Goal: Information Seeking & Learning: Learn about a topic

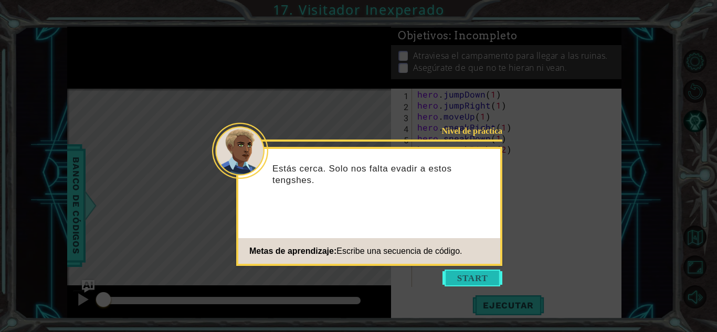
click at [463, 275] on button "Start" at bounding box center [472, 278] width 60 height 17
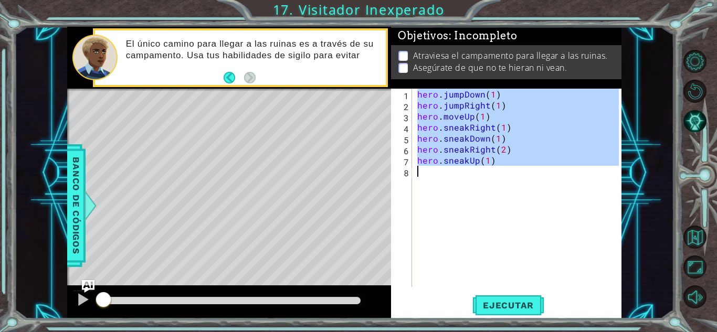
drag, startPoint x: 415, startPoint y: 90, endPoint x: 516, endPoint y: 202, distance: 151.2
click at [516, 202] on div "hero . jumpDown ( 1 ) hero . jumpRight ( 1 ) hero . moveUp ( 1 ) hero . sneakRi…" at bounding box center [519, 199] width 209 height 220
click at [418, 92] on div "hero . jumpDown ( 1 ) hero . jumpRight ( 1 ) hero . moveUp ( 1 ) hero . sneakRi…" at bounding box center [517, 188] width 204 height 198
drag, startPoint x: 418, startPoint y: 92, endPoint x: 486, endPoint y: 196, distance: 124.6
click at [486, 196] on div "hero . jumpDown ( 1 ) hero . jumpRight ( 1 ) hero . moveUp ( 1 ) hero . sneakRi…" at bounding box center [519, 199] width 209 height 220
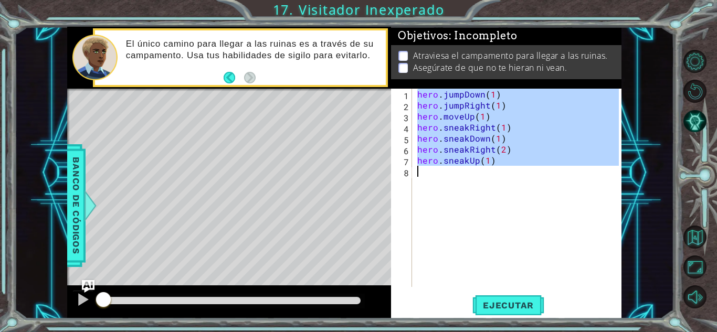
type textarea "hero.sneakUp(1)"
click at [694, 236] on button "Volver al mapa" at bounding box center [694, 237] width 23 height 23
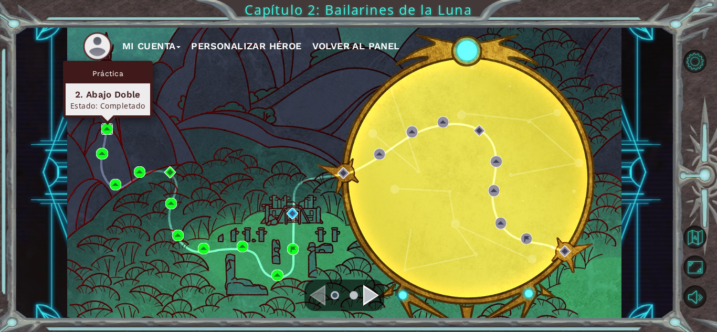
click at [105, 126] on img at bounding box center [107, 129] width 12 height 12
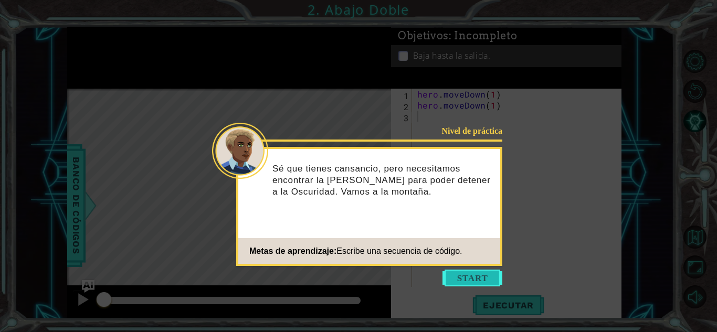
click at [487, 277] on button "Start" at bounding box center [472, 278] width 60 height 17
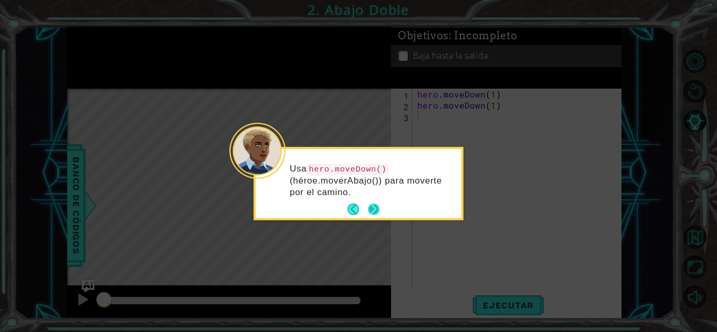
click at [375, 206] on button "Next" at bounding box center [373, 210] width 13 height 13
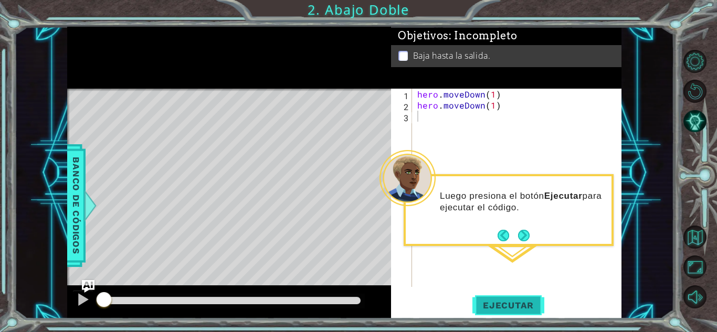
click at [537, 302] on span "Ejecutar" at bounding box center [508, 305] width 72 height 10
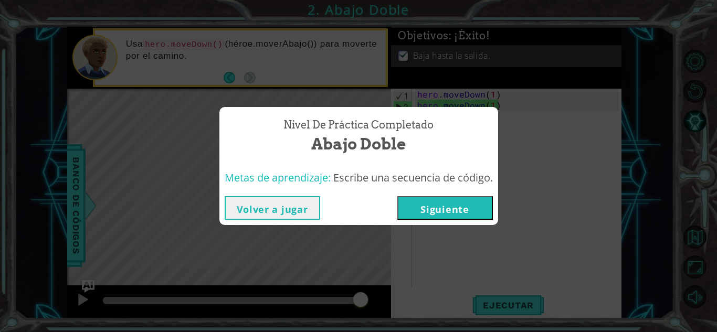
click at [483, 204] on button "Siguiente" at bounding box center [444, 208] width 95 height 24
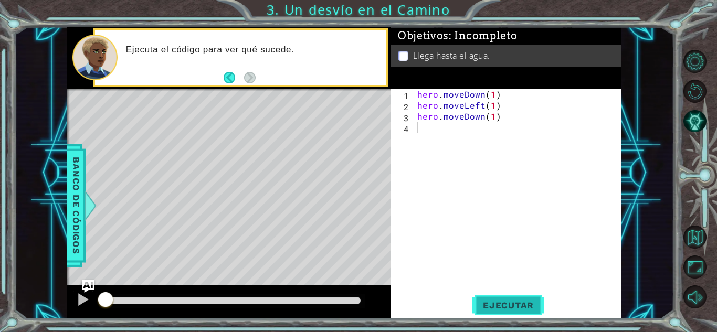
click at [500, 309] on span "Ejecutar" at bounding box center [508, 305] width 72 height 10
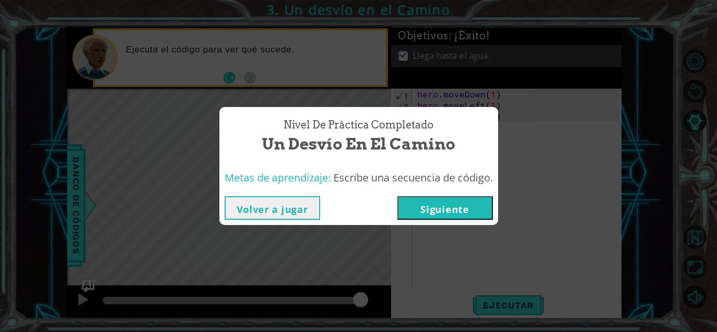
click at [464, 199] on button "Siguiente" at bounding box center [444, 208] width 95 height 24
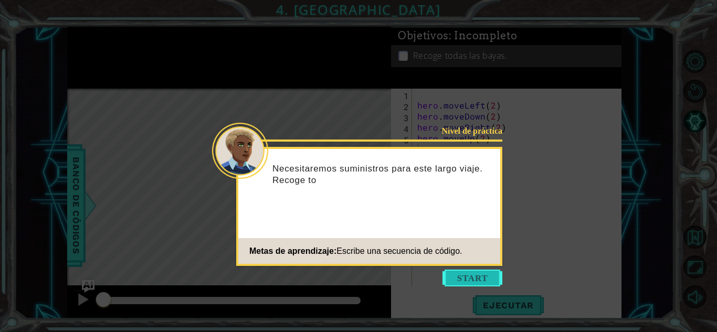
click at [476, 278] on button "Start" at bounding box center [472, 278] width 60 height 17
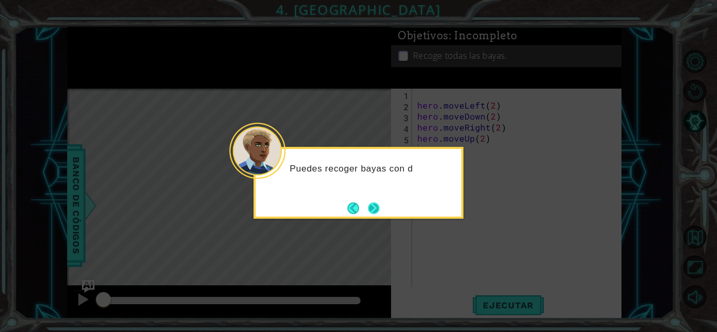
click at [375, 210] on button "Next" at bounding box center [373, 207] width 19 height 19
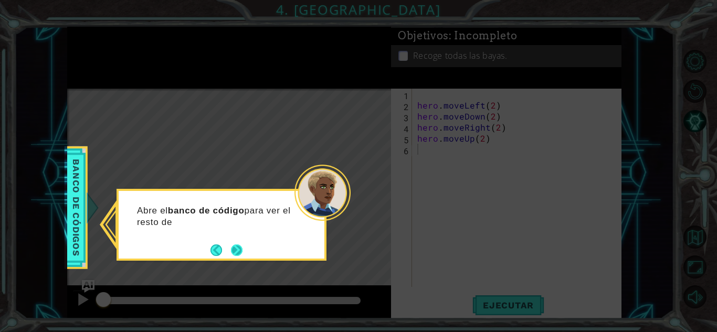
click at [237, 253] on button "Next" at bounding box center [236, 249] width 13 height 13
click at [237, 253] on button "Next" at bounding box center [237, 250] width 12 height 12
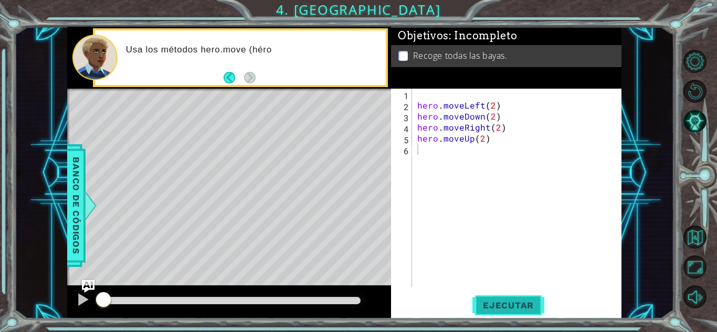
click at [480, 308] on span "Ejecutar" at bounding box center [508, 305] width 72 height 10
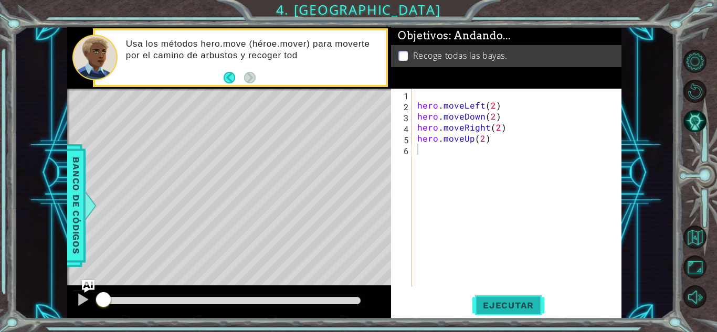
click at [480, 308] on span "Ejecutar" at bounding box center [508, 305] width 72 height 10
click at [495, 311] on button "Ejecutar" at bounding box center [508, 305] width 72 height 23
click at [503, 309] on span "Ejecutar" at bounding box center [508, 305] width 72 height 10
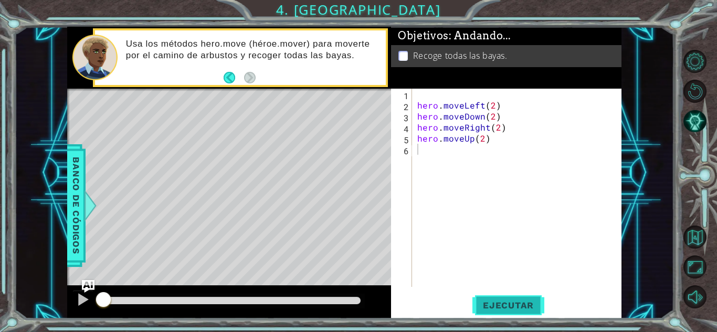
click at [503, 309] on span "Ejecutar" at bounding box center [508, 305] width 72 height 10
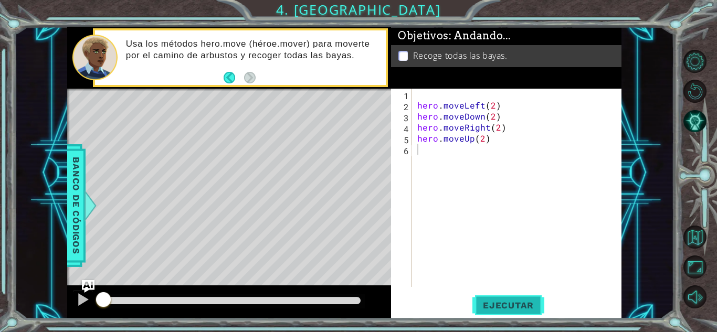
click at [503, 309] on span "Ejecutar" at bounding box center [508, 305] width 72 height 10
click at [509, 156] on div "hero . moveLeft ( 2 ) hero . moveDown ( 2 ) hero . moveRight ( 2 ) hero . moveU…" at bounding box center [519, 199] width 209 height 220
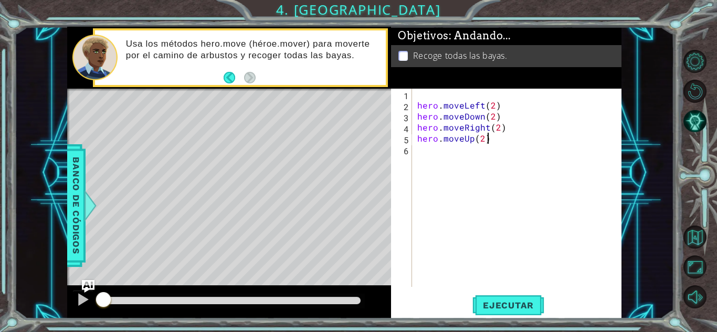
click at [502, 144] on div "hero . moveLeft ( 2 ) hero . moveDown ( 2 ) hero . moveRight ( 2 ) hero . moveU…" at bounding box center [519, 199] width 209 height 220
type textarea "hero.moveUp(2)"
click at [491, 308] on span "Ejecutar" at bounding box center [508, 305] width 72 height 10
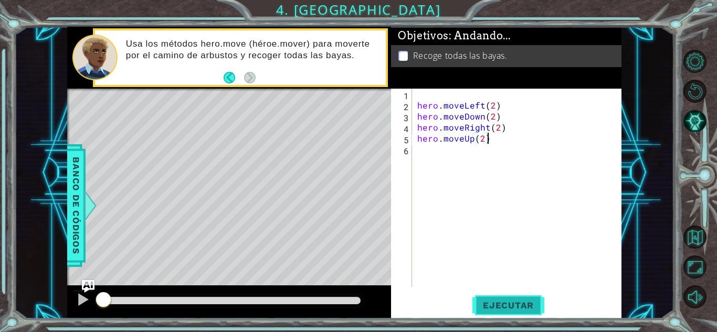
click at [491, 308] on span "Ejecutar" at bounding box center [508, 305] width 72 height 10
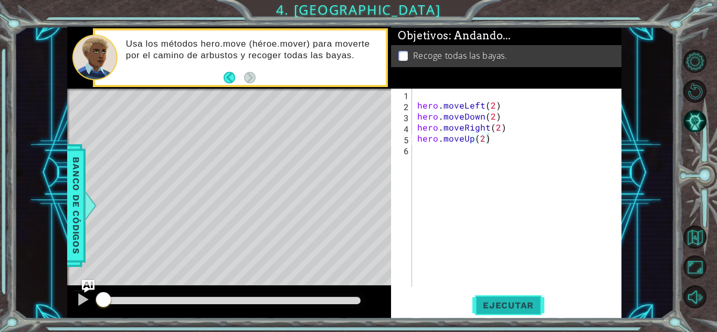
click at [491, 308] on span "Ejecutar" at bounding box center [508, 305] width 72 height 10
click at [83, 301] on div at bounding box center [83, 300] width 14 height 14
click at [498, 313] on button "Ejecutar" at bounding box center [508, 305] width 72 height 23
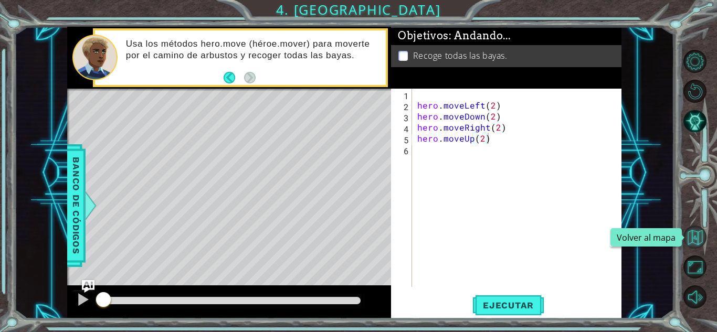
click at [691, 231] on button "Volver al mapa" at bounding box center [694, 237] width 23 height 23
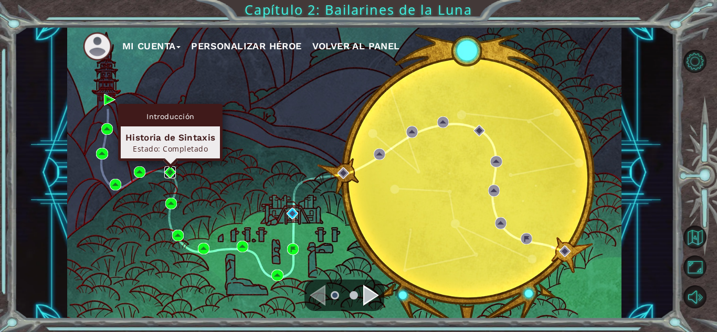
click at [172, 173] on img at bounding box center [170, 172] width 12 height 12
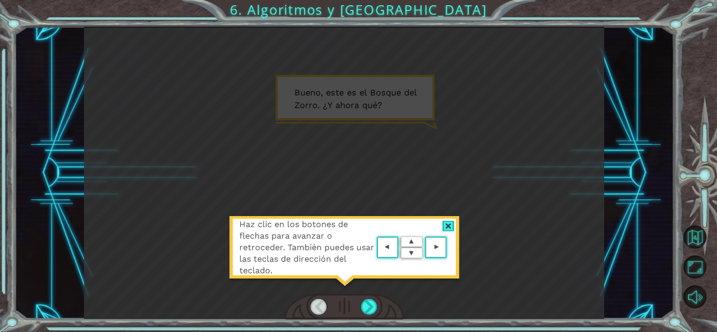
click at [444, 229] on div at bounding box center [448, 226] width 12 height 11
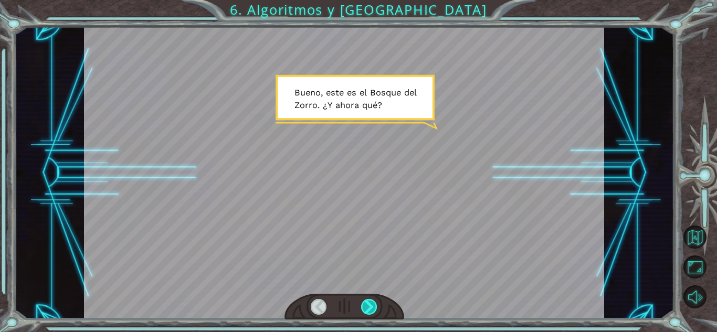
click at [372, 310] on div at bounding box center [369, 307] width 16 height 16
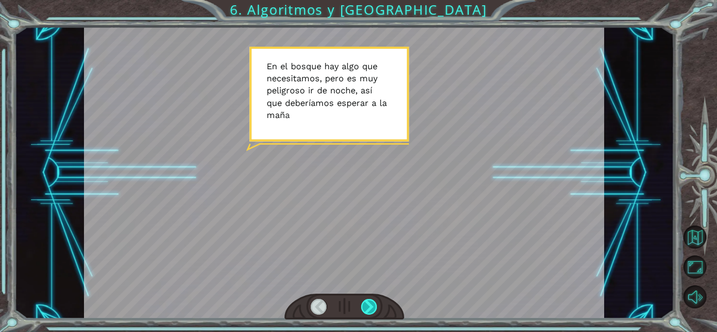
click at [373, 304] on div at bounding box center [369, 307] width 16 height 16
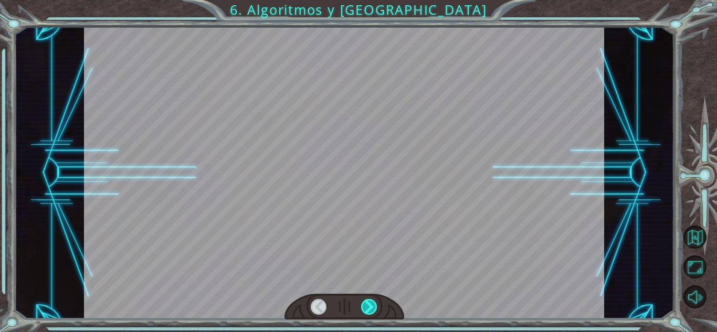
click at [373, 304] on div at bounding box center [369, 307] width 16 height 16
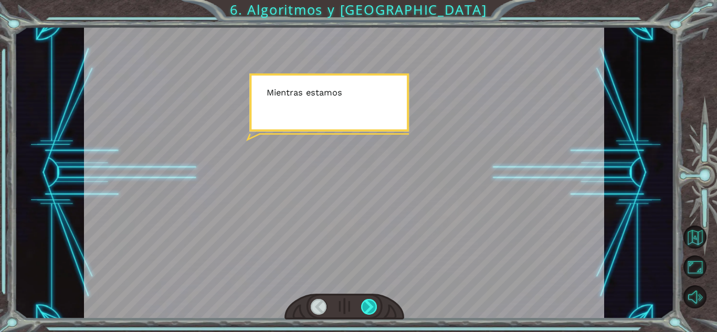
click at [373, 304] on div at bounding box center [369, 307] width 16 height 16
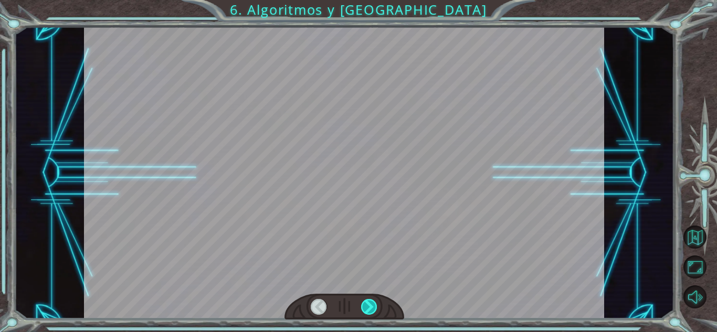
click at [373, 304] on div at bounding box center [369, 307] width 16 height 16
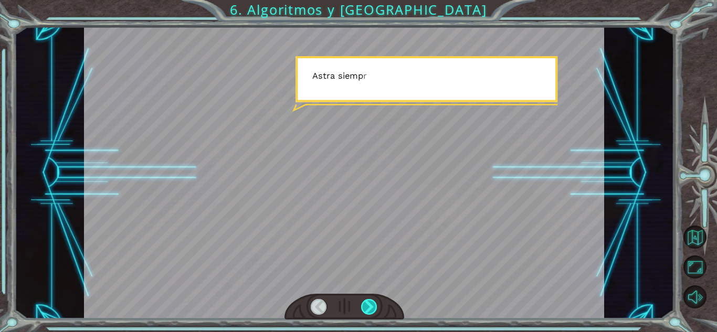
click at [373, 304] on div at bounding box center [369, 307] width 16 height 16
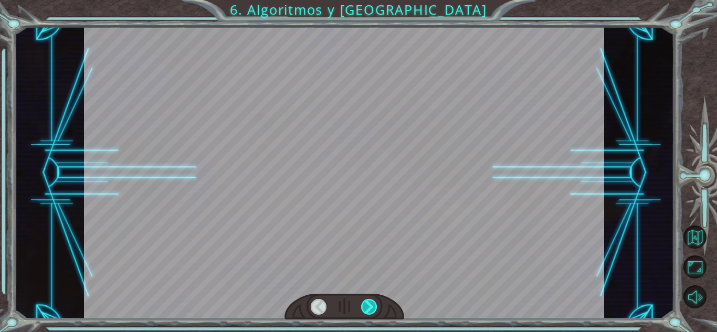
click at [373, 304] on div at bounding box center [369, 307] width 16 height 16
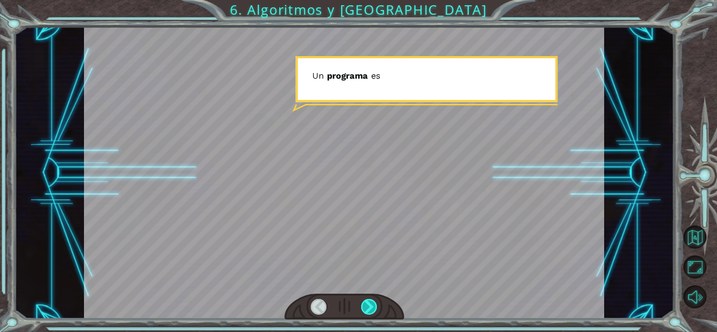
click at [373, 304] on div at bounding box center [369, 307] width 16 height 16
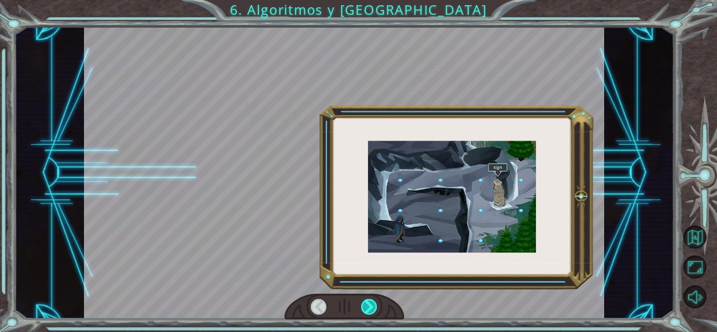
click at [373, 304] on div at bounding box center [369, 307] width 16 height 16
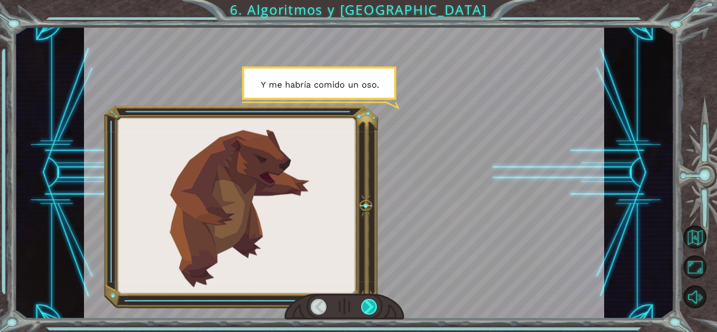
click at [373, 304] on div at bounding box center [369, 307] width 16 height 16
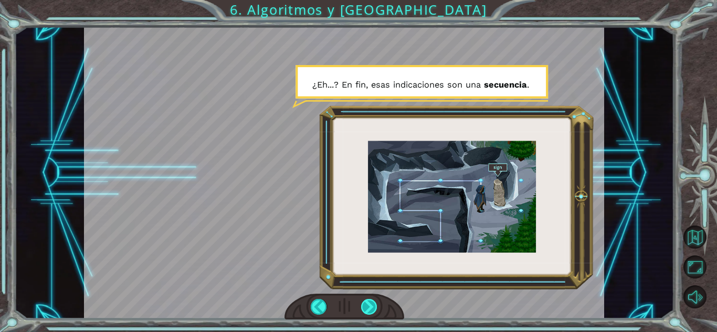
click at [370, 306] on div at bounding box center [369, 307] width 16 height 16
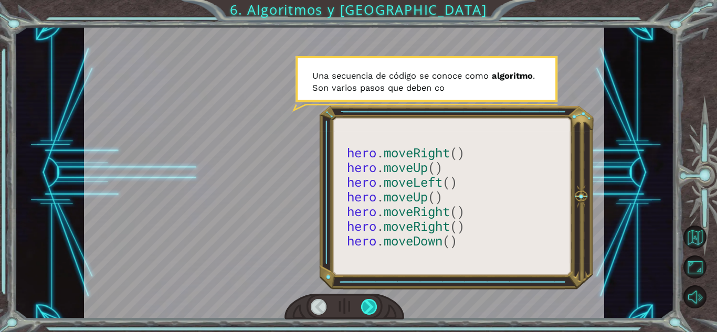
click at [370, 306] on div at bounding box center [369, 307] width 16 height 16
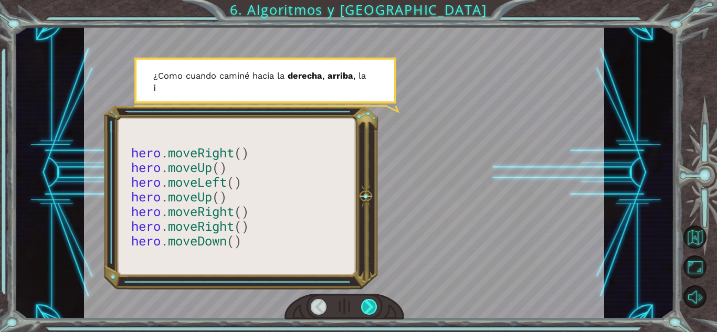
click at [370, 306] on div at bounding box center [369, 307] width 16 height 16
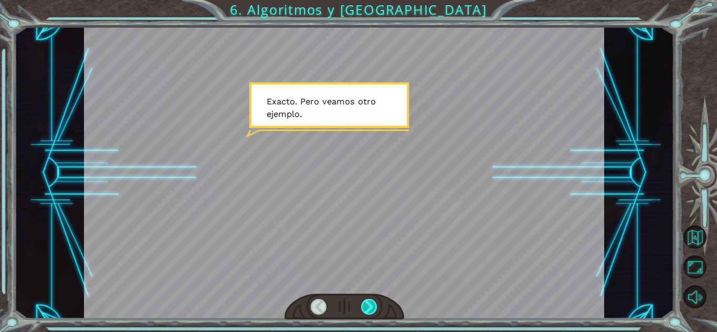
click at [370, 306] on div at bounding box center [369, 307] width 16 height 16
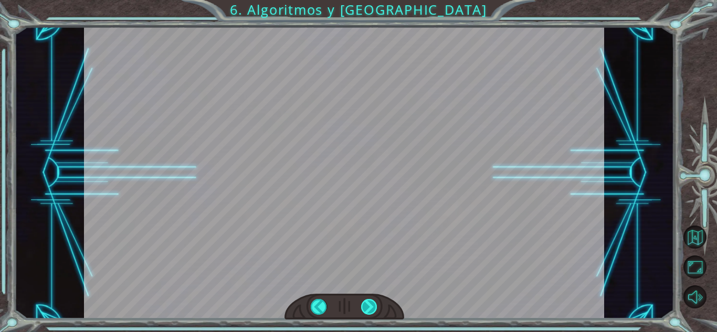
click at [370, 306] on div at bounding box center [369, 307] width 16 height 16
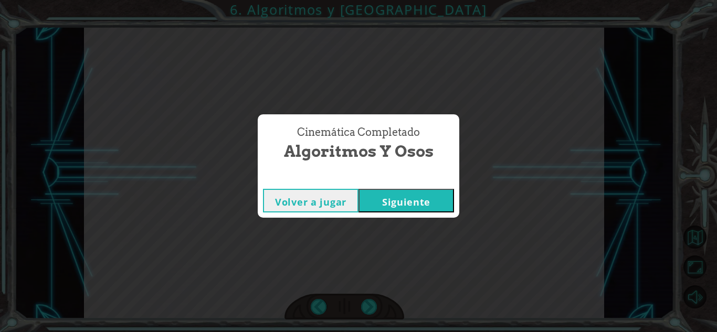
click at [405, 194] on button "Siguiente" at bounding box center [405, 201] width 95 height 24
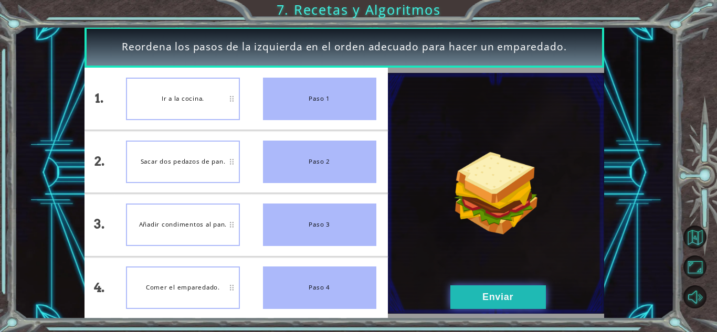
click at [485, 296] on button "Enviar" at bounding box center [497, 297] width 95 height 24
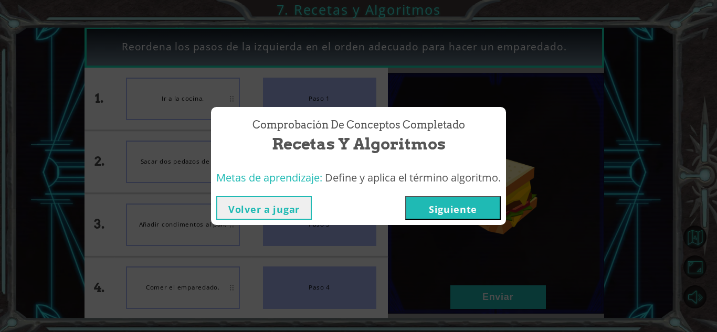
click at [432, 214] on button "Siguiente" at bounding box center [452, 208] width 95 height 24
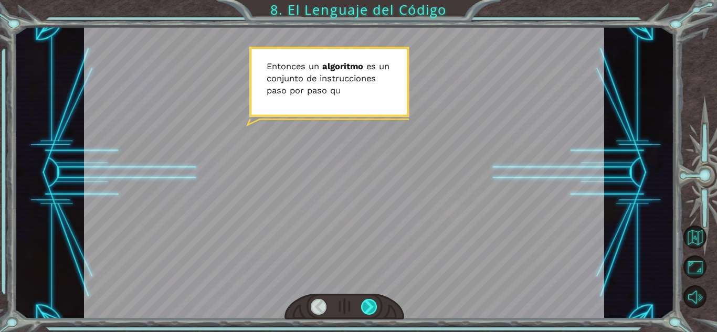
click at [370, 308] on div at bounding box center [369, 307] width 16 height 16
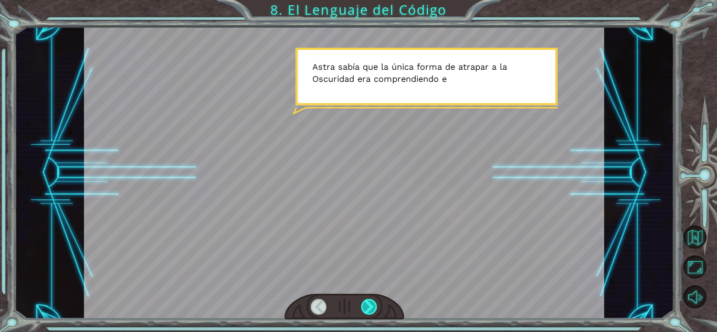
click at [370, 308] on div at bounding box center [369, 307] width 16 height 16
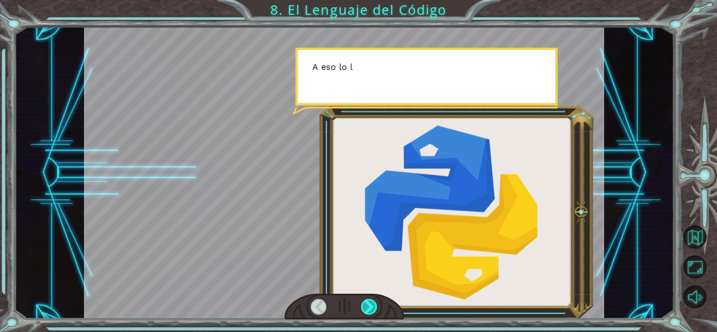
click at [370, 308] on div at bounding box center [369, 307] width 16 height 16
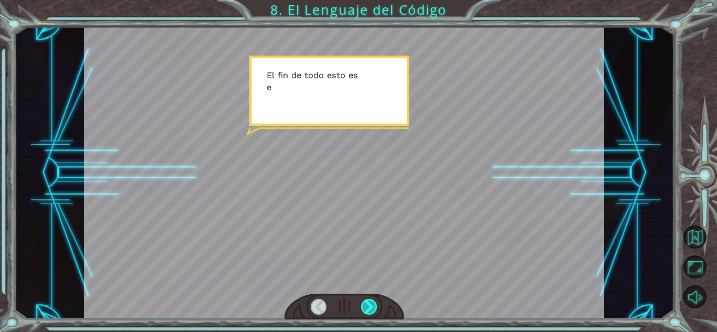
click at [370, 308] on div at bounding box center [369, 307] width 16 height 16
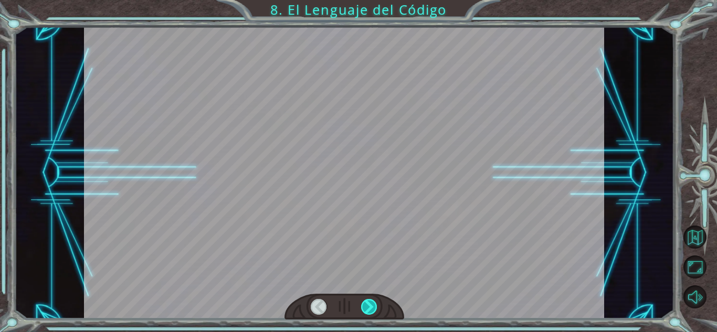
click at [370, 308] on div at bounding box center [369, 307] width 16 height 16
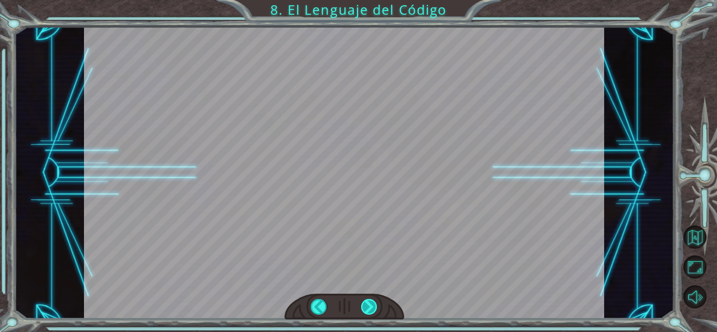
click at [370, 308] on div at bounding box center [369, 307] width 16 height 16
click at [370, 0] on div "E n t o n c e s u n a l g o r i t m o e s u n c o n j u n t o d e i n s t r u c…" at bounding box center [358, 0] width 717 height 0
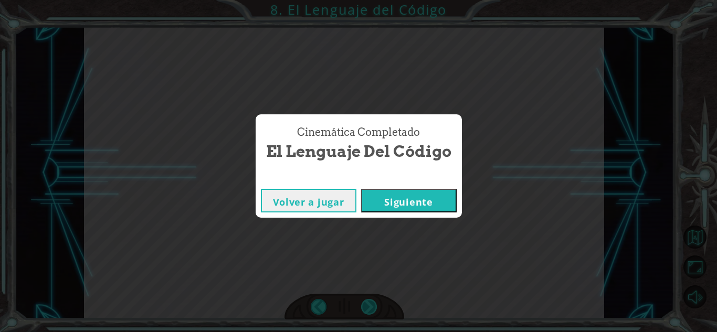
click at [370, 308] on div "Cinemática Completado El Lenguaje del Código Volver a jugar Siguiente" at bounding box center [358, 166] width 717 height 332
click at [441, 199] on button "Siguiente" at bounding box center [408, 201] width 95 height 24
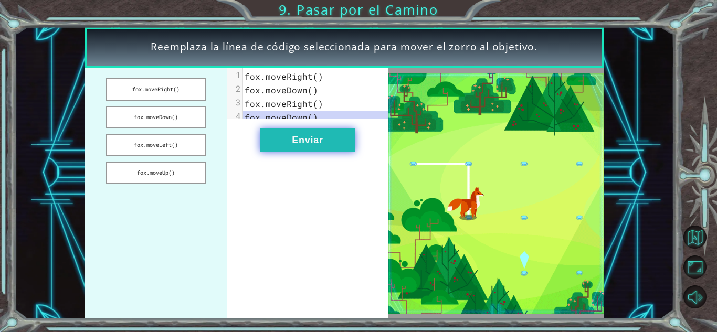
click at [323, 144] on button "Enviar" at bounding box center [307, 141] width 95 height 24
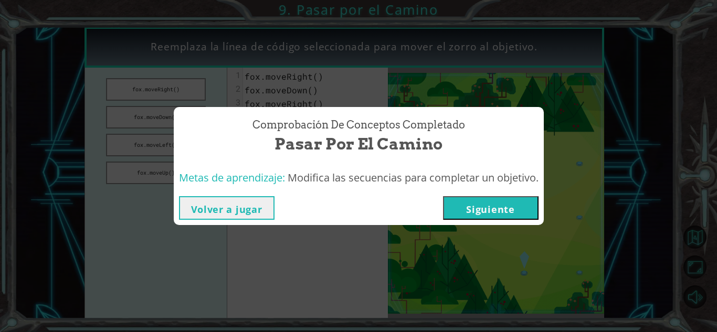
click at [489, 240] on div "Comprobación de conceptos Completado Pasar por el Camino Metas de aprendizaje: …" at bounding box center [358, 166] width 717 height 332
click at [249, 221] on div "Volver a jugar Siguiente" at bounding box center [359, 208] width 370 height 34
click at [253, 212] on button "Volver a jugar" at bounding box center [226, 208] width 95 height 24
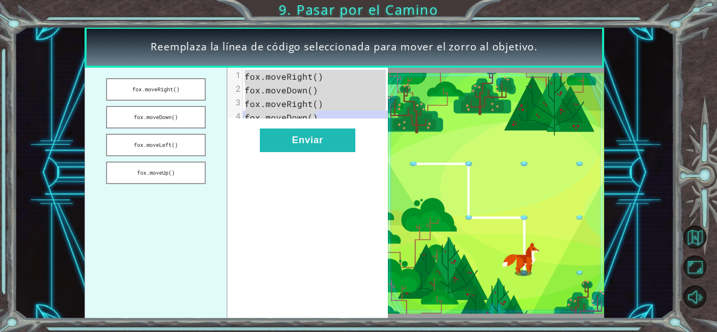
drag, startPoint x: 246, startPoint y: 76, endPoint x: 319, endPoint y: 127, distance: 88.9
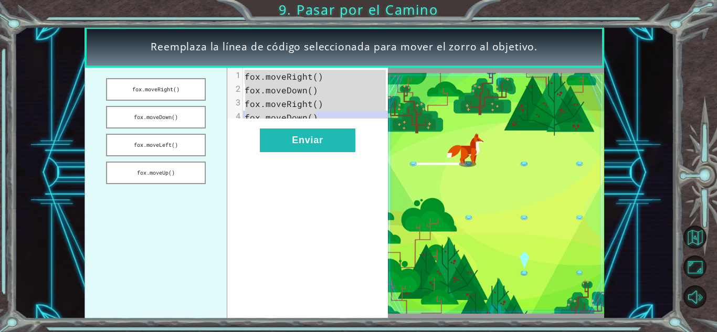
click at [319, 127] on div "x 1 fox.moveRight() 2 fox.moveDown() 3 fox.moveRight() 4 fox.moveDown() Enviar" at bounding box center [307, 193] width 161 height 251
drag, startPoint x: 319, startPoint y: 127, endPoint x: 587, endPoint y: 270, distance: 303.5
click at [587, 270] on img at bounding box center [496, 193] width 216 height 241
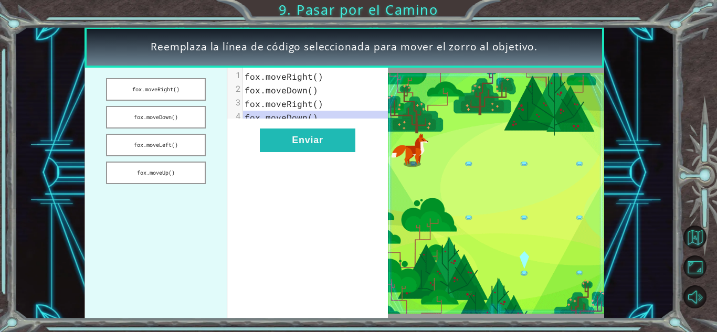
click at [310, 92] on span "fox.moveDown()" at bounding box center [280, 89] width 73 height 11
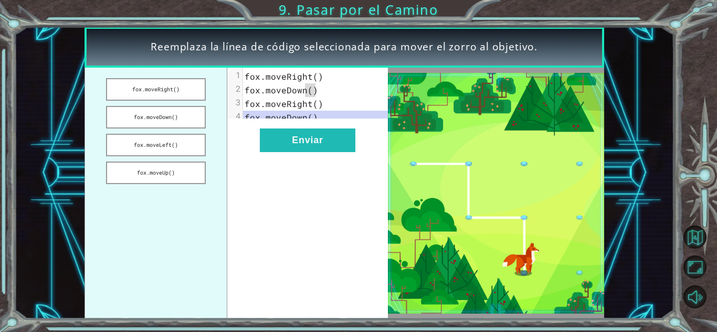
click at [310, 92] on span "fox.moveDown()" at bounding box center [280, 89] width 73 height 11
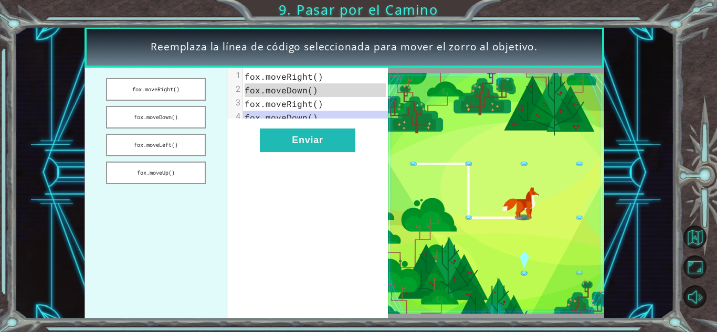
click at [310, 92] on span "fox.moveDown()" at bounding box center [280, 89] width 73 height 11
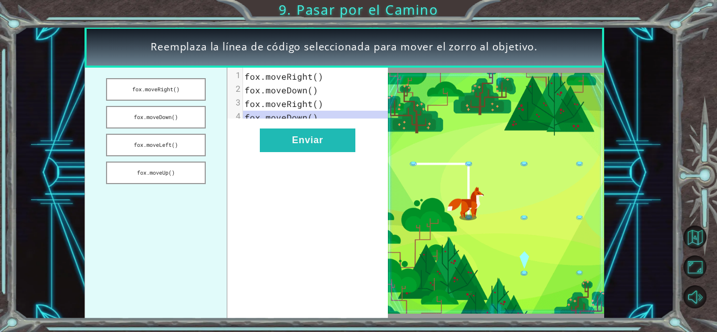
click at [310, 92] on span "fox.moveDown()" at bounding box center [280, 89] width 73 height 11
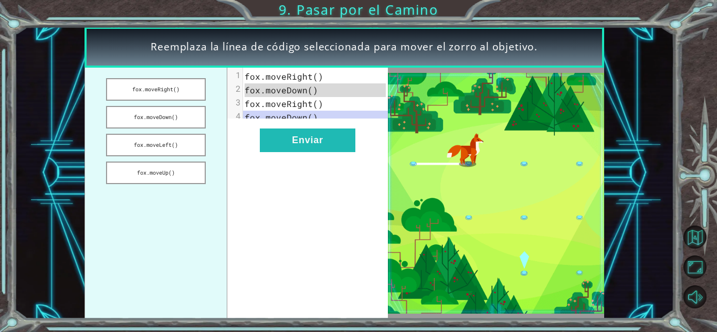
click at [338, 220] on div "x 1 fox.moveRight() 2 fox.moveDown() 3 fox.moveRight() 4 fox.moveDown() Enviar" at bounding box center [307, 193] width 161 height 251
click at [387, 161] on div "x 1 fox.moveRight() 2 fox.moveDown() 3 fox.moveRight() 4 fox.moveDown() Enviar" at bounding box center [307, 193] width 161 height 251
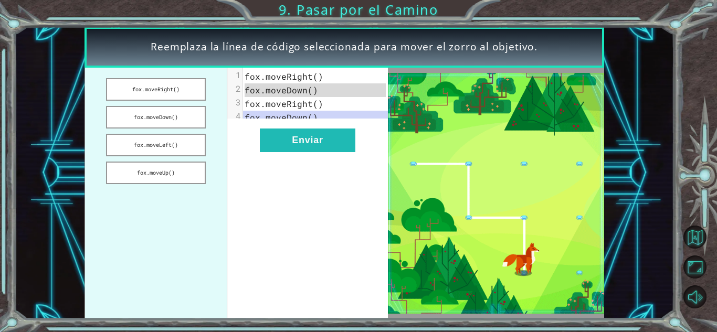
click at [378, 160] on div "x 1 fox.moveRight() 2 fox.moveDown() 3 fox.moveRight() 4 fox.moveDown() Enviar" at bounding box center [307, 193] width 161 height 251
click at [368, 164] on div "x 1 fox.moveRight() 2 fox.moveDown() 3 fox.moveRight() 4 fox.moveDown() Enviar" at bounding box center [307, 193] width 161 height 251
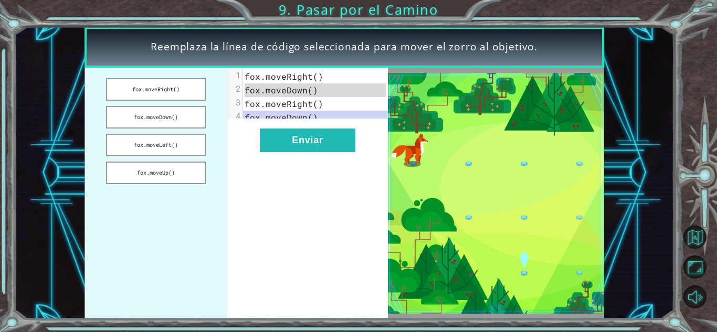
click at [368, 164] on div "x 1 fox.moveRight() 2 fox.moveDown() 3 fox.moveRight() 4 fox.moveDown() Enviar" at bounding box center [307, 193] width 161 height 251
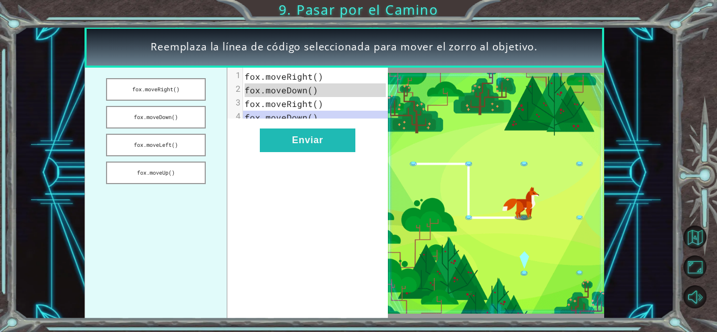
click at [368, 164] on div "x 1 fox.moveRight() 2 fox.moveDown() 3 fox.moveRight() 4 fox.moveDown() Enviar" at bounding box center [307, 193] width 161 height 251
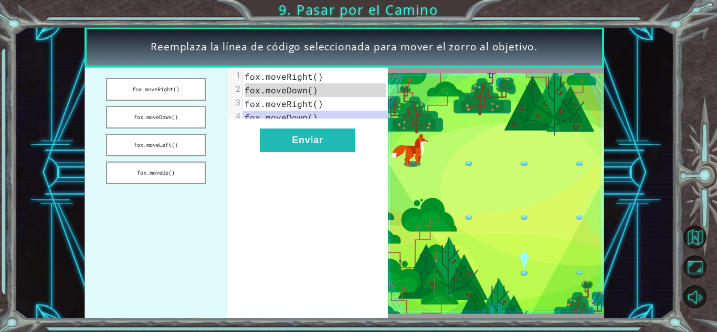
click at [472, 235] on img at bounding box center [496, 193] width 216 height 241
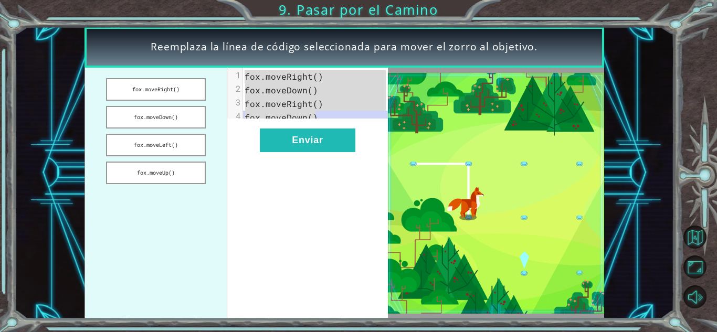
drag, startPoint x: 244, startPoint y: 75, endPoint x: 370, endPoint y: 115, distance: 132.1
click at [370, 115] on div "1 fox.moveRight() 2 fox.moveDown() 3 fox.moveRight() 4 fox.moveDown()" at bounding box center [319, 97] width 153 height 55
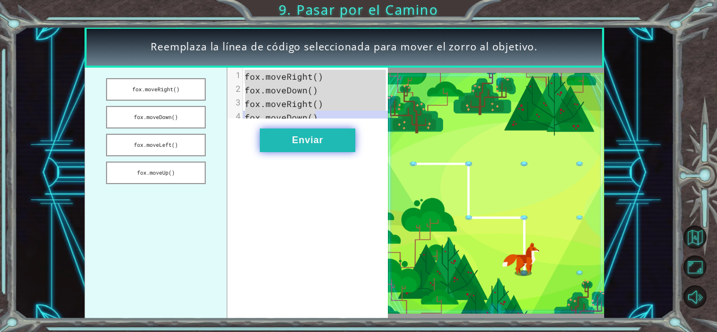
click at [342, 137] on button "Enviar" at bounding box center [307, 141] width 95 height 24
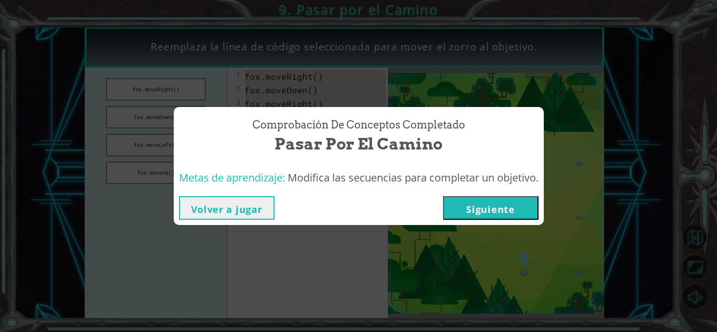
type textarea "fox.moveRight() fox.moveDown() fox.moveRight() fox.moveDown()"
click at [465, 203] on button "Siguiente" at bounding box center [490, 208] width 95 height 24
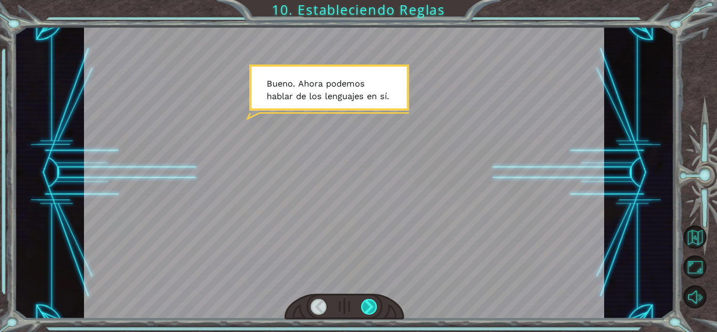
click at [374, 308] on div at bounding box center [369, 307] width 16 height 16
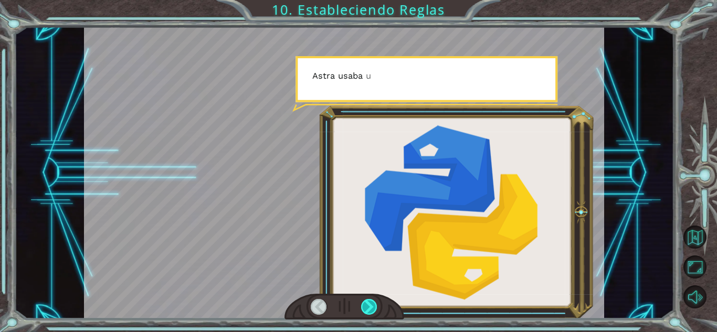
click at [374, 308] on div at bounding box center [369, 307] width 16 height 16
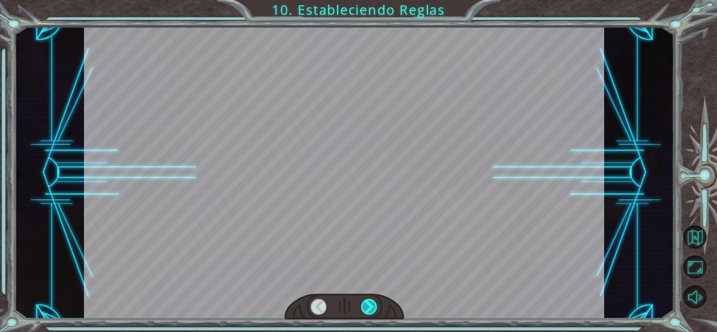
click at [374, 308] on div at bounding box center [369, 307] width 16 height 16
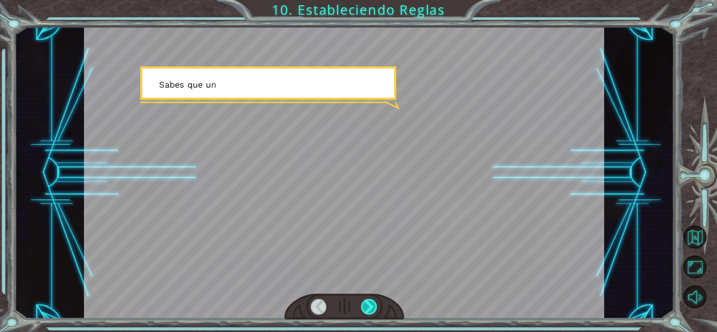
click at [374, 308] on div at bounding box center [369, 307] width 16 height 16
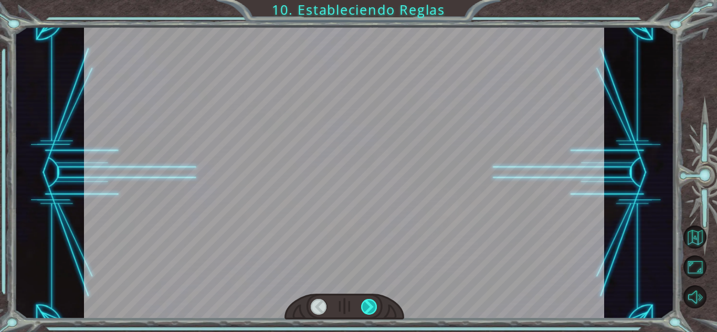
click at [374, 308] on div at bounding box center [369, 307] width 16 height 16
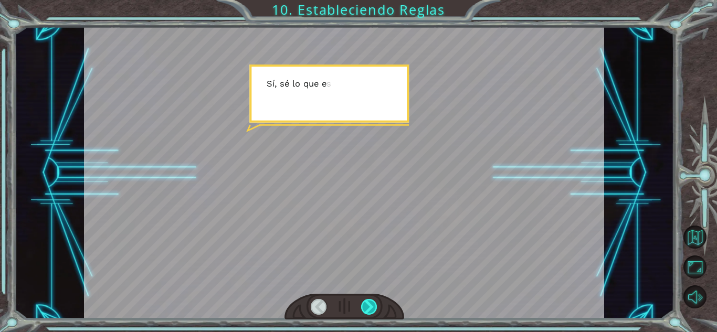
click at [374, 308] on div at bounding box center [369, 307] width 16 height 16
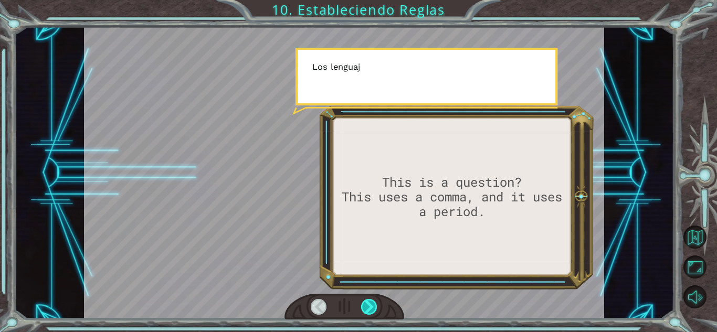
click at [374, 308] on div at bounding box center [369, 307] width 16 height 16
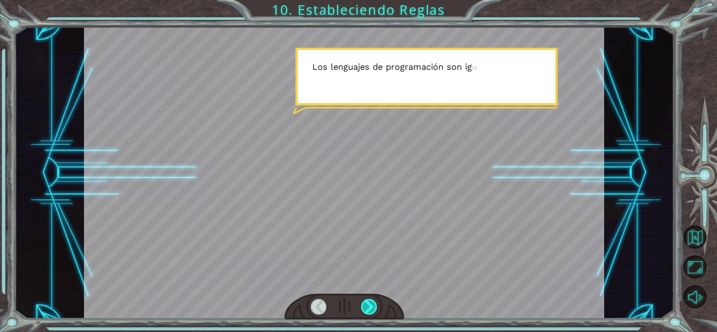
click at [374, 308] on div at bounding box center [369, 307] width 16 height 16
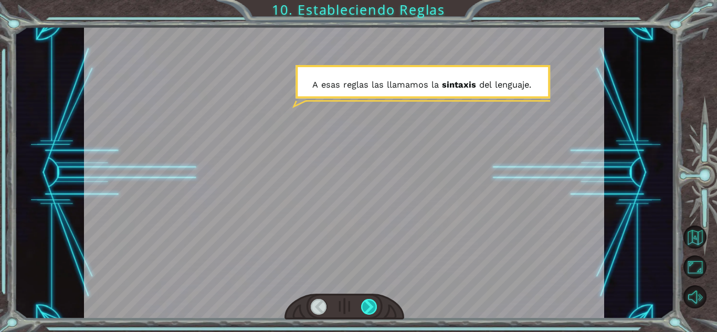
click at [374, 308] on div at bounding box center [369, 307] width 16 height 16
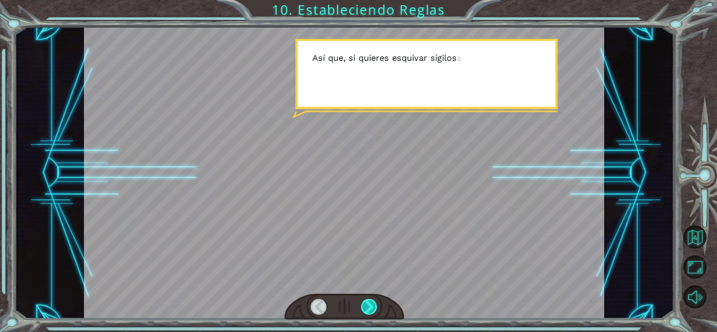
click at [374, 308] on div at bounding box center [369, 307] width 16 height 16
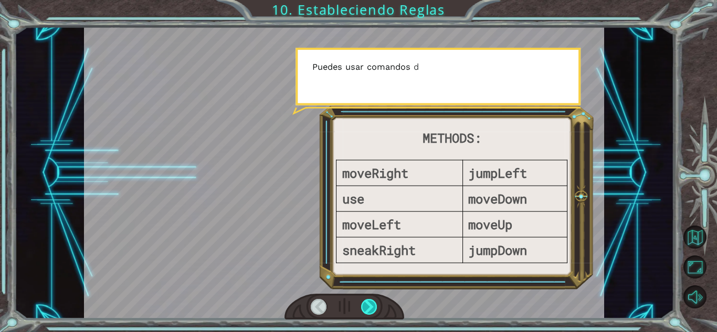
click at [374, 308] on div at bounding box center [369, 307] width 16 height 16
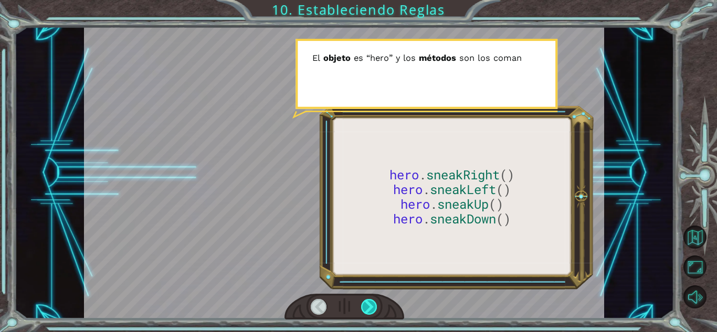
click at [374, 308] on div at bounding box center [369, 307] width 16 height 16
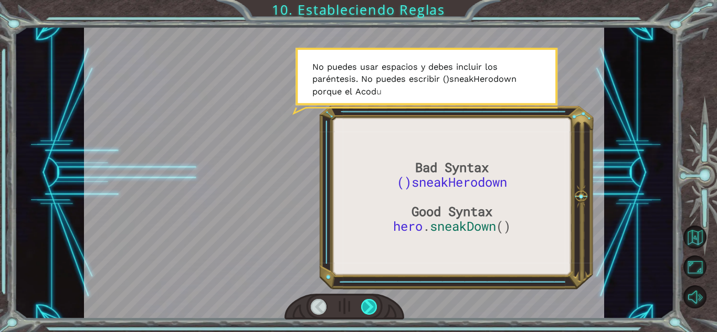
click at [374, 308] on div at bounding box center [369, 307] width 16 height 16
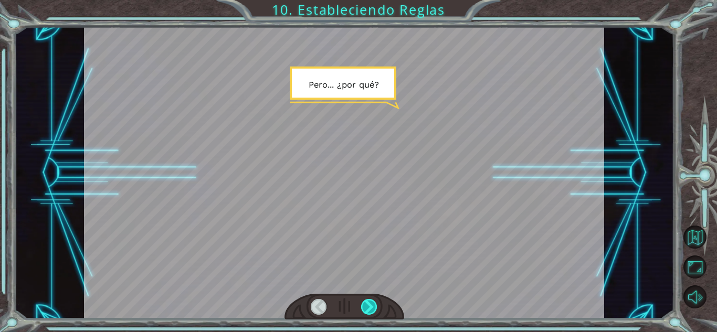
click at [374, 308] on div at bounding box center [369, 307] width 16 height 16
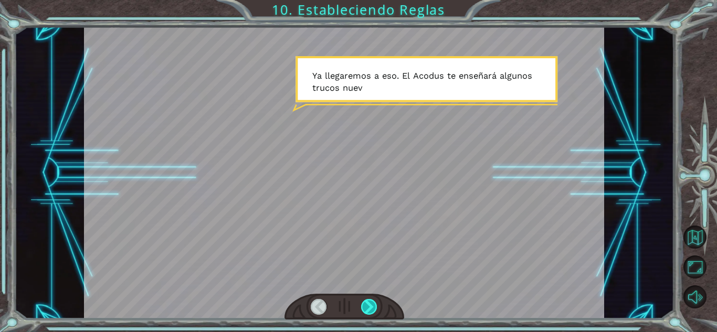
click at [374, 308] on div at bounding box center [369, 307] width 16 height 16
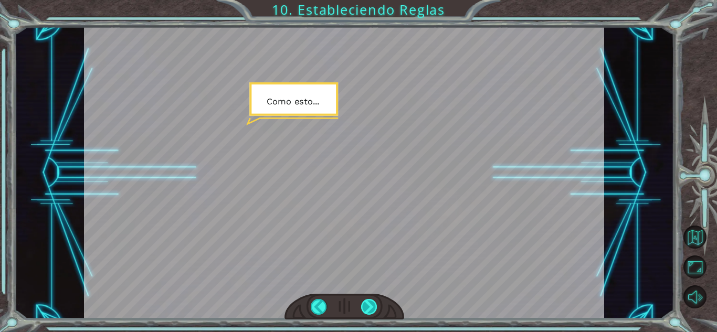
click at [374, 308] on div at bounding box center [369, 307] width 16 height 16
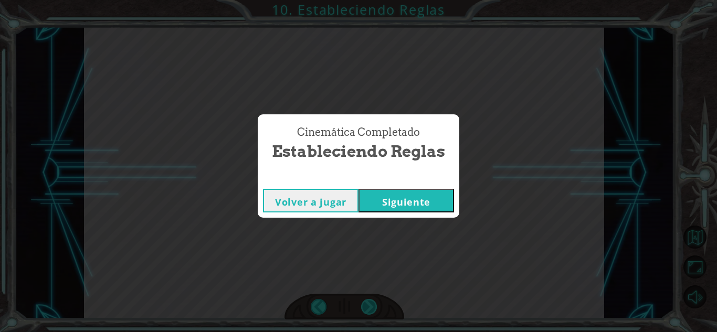
click at [374, 308] on div "Cinemática Completado Estableciendo Reglas Volver a jugar Siguiente" at bounding box center [358, 166] width 717 height 332
click at [423, 198] on button "Siguiente" at bounding box center [405, 201] width 95 height 24
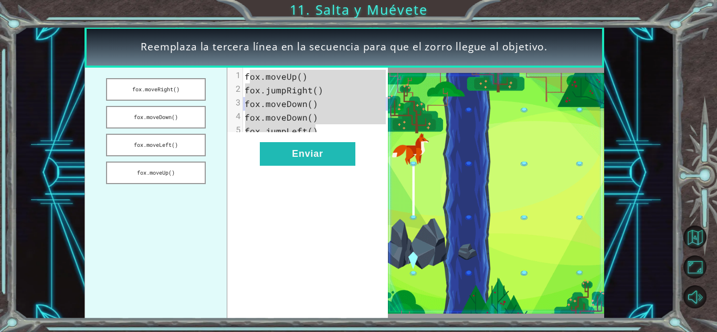
drag, startPoint x: 248, startPoint y: 77, endPoint x: 328, endPoint y: 131, distance: 97.2
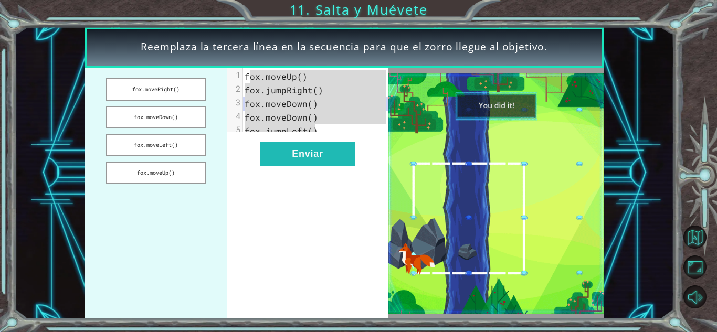
click at [328, 131] on div "1 fox.moveUp() 2 fox.jumpRight() 3 fox.moveDown() 4 fox.moveDown() 5 fox.jumpLe…" at bounding box center [319, 104] width 153 height 68
type textarea "​ox.moveUp() fox.jumpRight() fox.moveDown() fox.moveDown() fox.jumpLeft()"
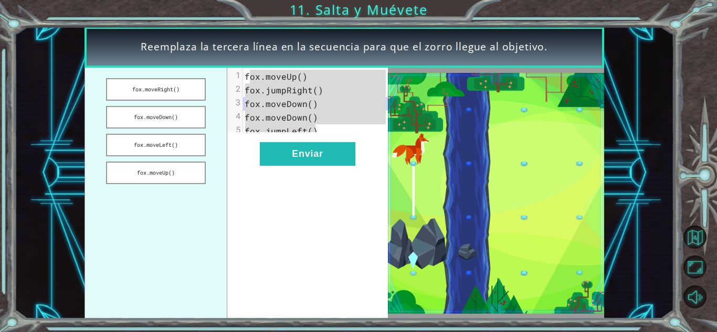
drag, startPoint x: 328, startPoint y: 131, endPoint x: 289, endPoint y: 215, distance: 92.9
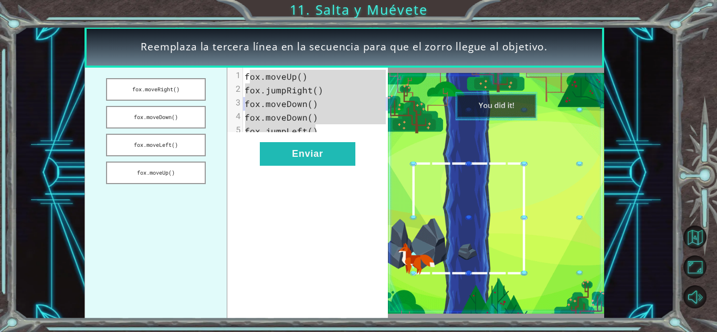
click at [289, 215] on div "​ox.moveUp() fox.jumpRight() fox.moveDown() fox.moveDown() fox.jumpLeft() x 1 f…" at bounding box center [307, 193] width 161 height 251
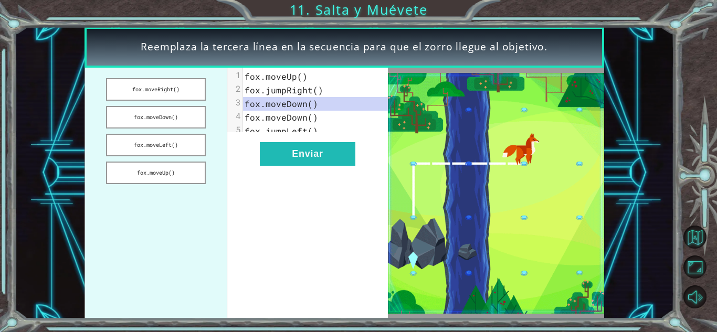
click at [246, 76] on span "fox.moveUp()" at bounding box center [275, 76] width 63 height 11
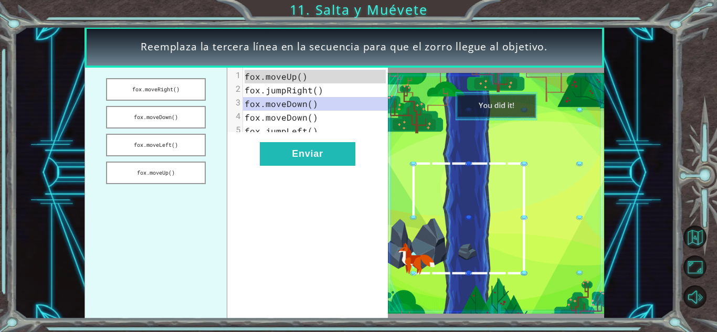
click at [246, 76] on span "fox.moveUp()" at bounding box center [275, 76] width 63 height 11
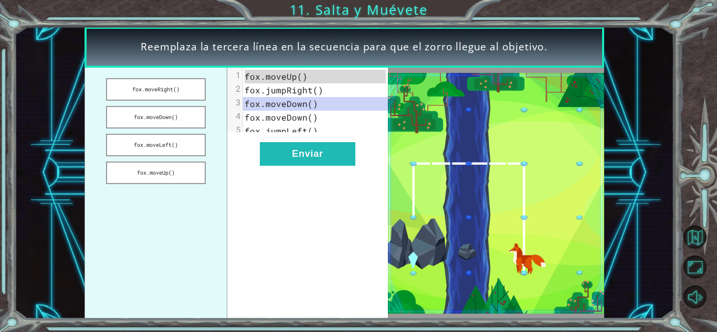
click at [246, 76] on span "fox.moveUp()" at bounding box center [275, 76] width 63 height 11
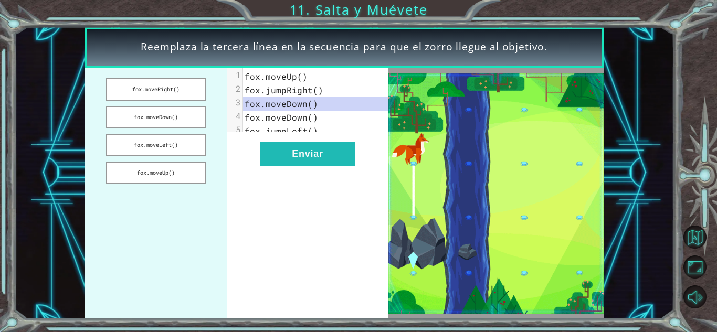
click at [246, 76] on span "fox.moveUp()" at bounding box center [275, 76] width 63 height 11
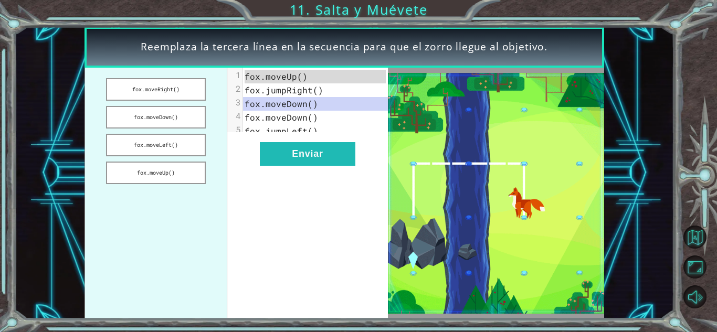
click at [246, 76] on span "fox.moveUp()" at bounding box center [275, 76] width 63 height 11
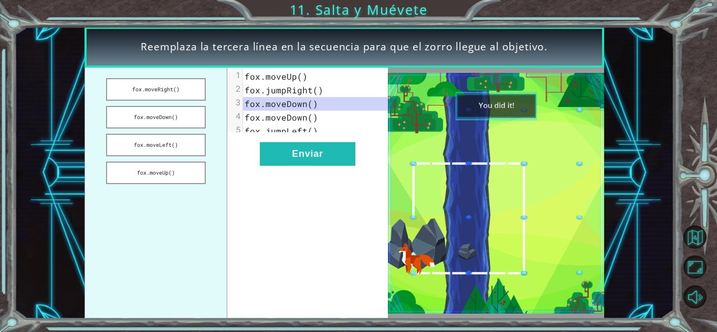
click at [246, 76] on span "fox.moveUp()" at bounding box center [275, 76] width 63 height 11
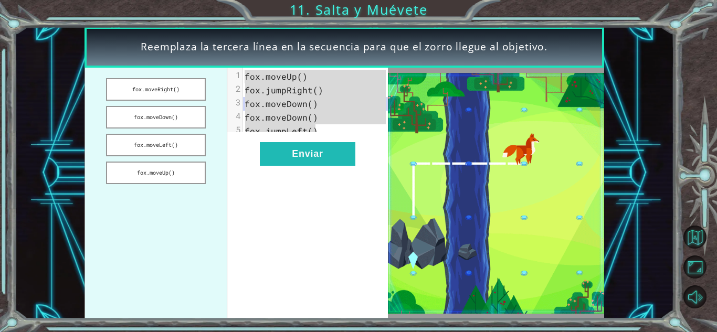
drag, startPoint x: 246, startPoint y: 73, endPoint x: 317, endPoint y: 139, distance: 96.9
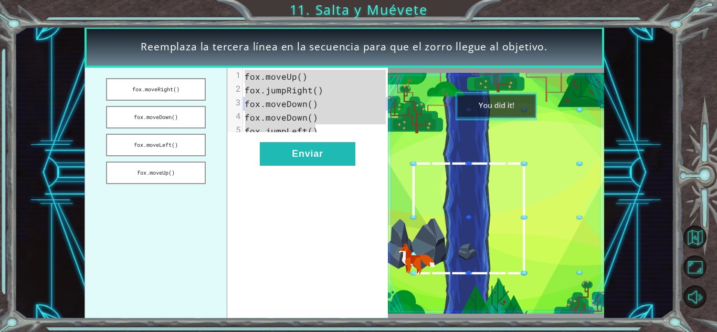
click at [317, 139] on div "x 1 fox.moveUp() 2 fox.jumpRight() 3 fox.moveDown() 4 fox.moveDown() 5 fox.jump…" at bounding box center [319, 104] width 153 height 72
click at [316, 166] on button "Enviar" at bounding box center [307, 154] width 95 height 24
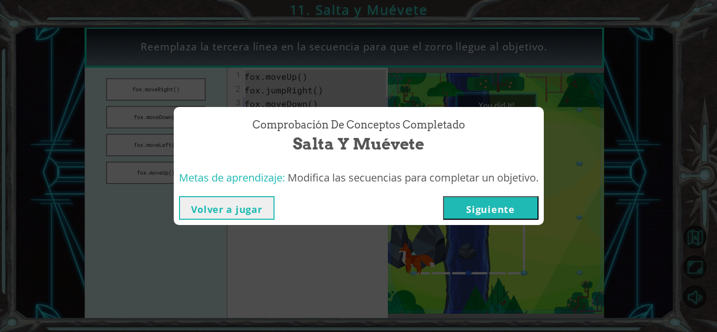
click at [510, 209] on button "Siguiente" at bounding box center [490, 208] width 95 height 24
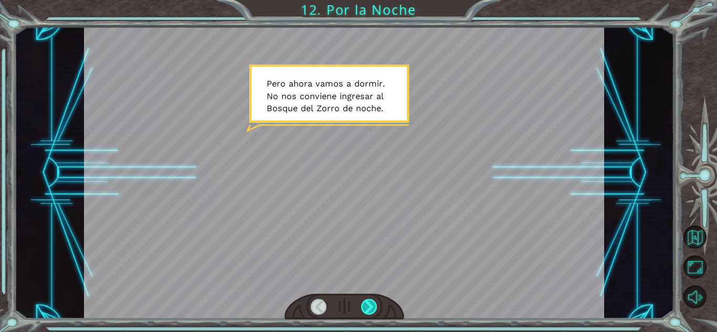
click at [370, 311] on div at bounding box center [369, 307] width 16 height 16
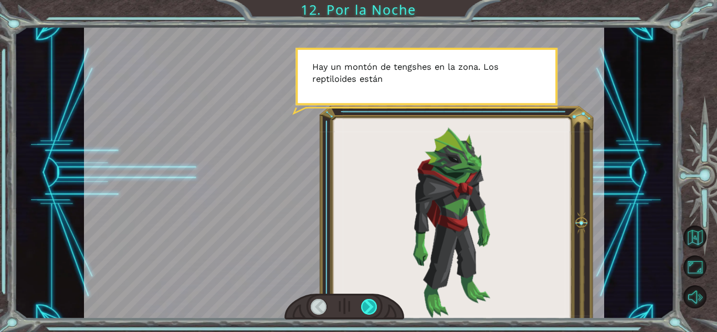
click at [369, 311] on div at bounding box center [369, 307] width 16 height 16
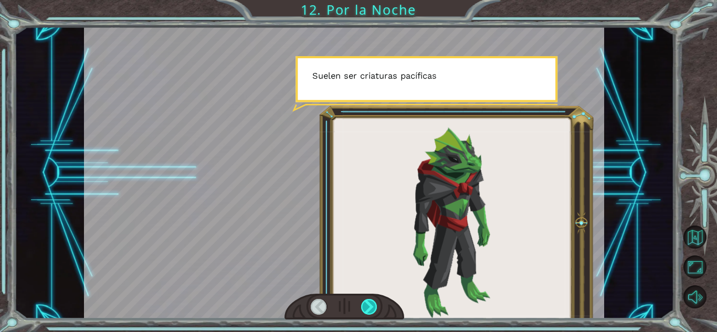
click at [369, 311] on div at bounding box center [369, 307] width 16 height 16
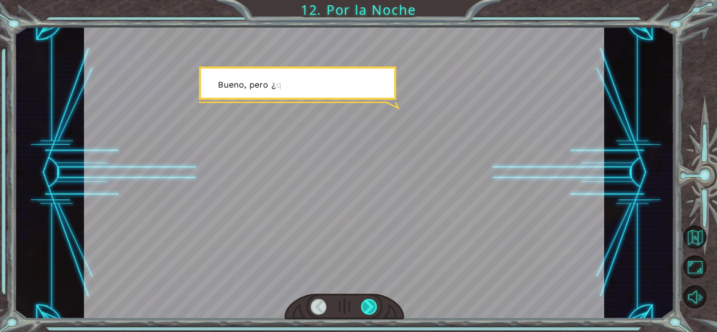
click at [369, 311] on div at bounding box center [369, 307] width 16 height 16
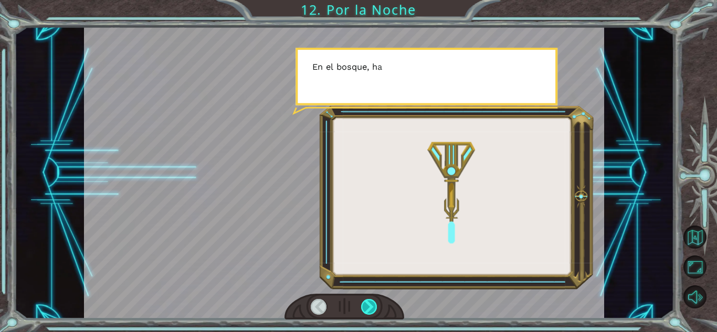
click at [369, 311] on div at bounding box center [369, 307] width 16 height 16
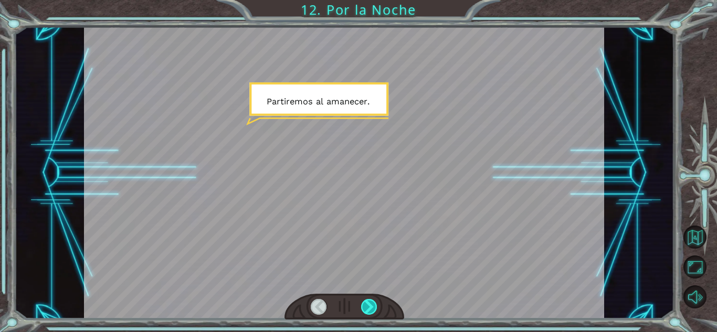
click at [369, 311] on div at bounding box center [369, 307] width 16 height 16
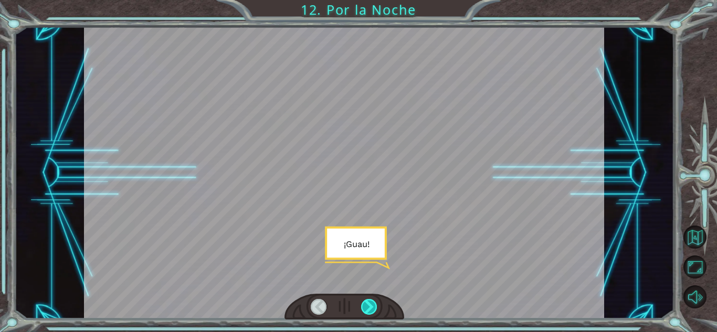
click at [369, 311] on div at bounding box center [369, 307] width 16 height 16
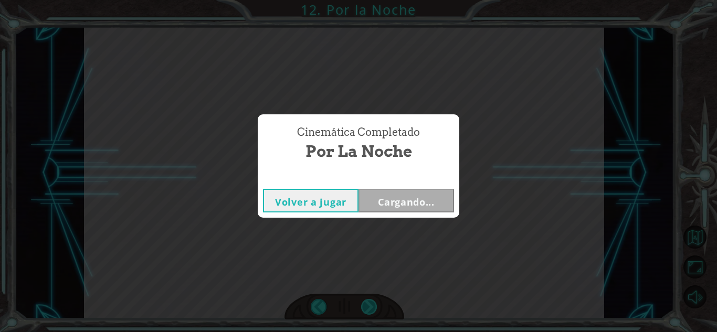
click at [369, 0] on div "P e r o a h o r a v a m o s a d o r m i r . N o n o s c o n v i e n e i n g r e…" at bounding box center [358, 0] width 717 height 0
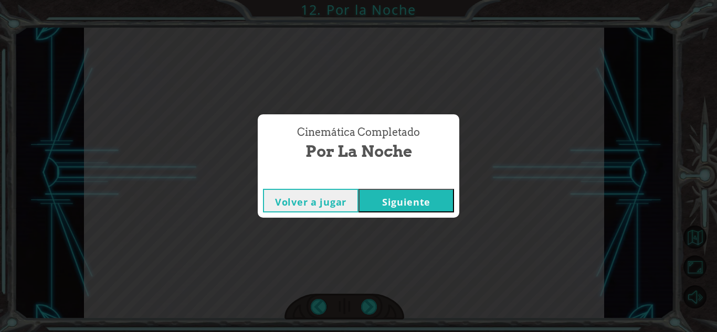
click at [414, 198] on button "Siguiente" at bounding box center [405, 201] width 95 height 24
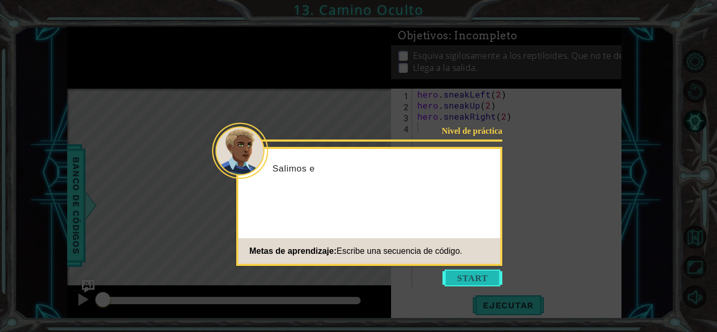
click at [482, 278] on button "Start" at bounding box center [472, 278] width 60 height 17
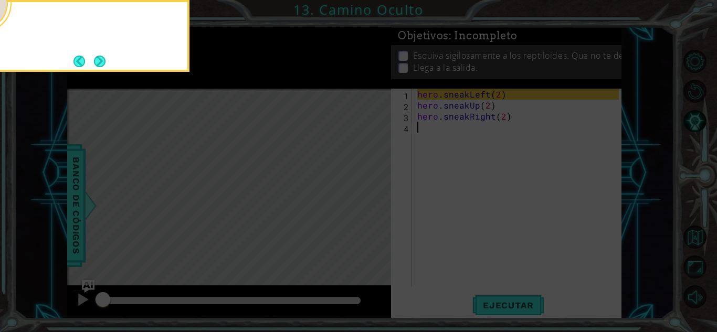
click at [506, 309] on icon at bounding box center [358, 49] width 717 height 565
click at [97, 65] on button "Next" at bounding box center [100, 62] width 12 height 12
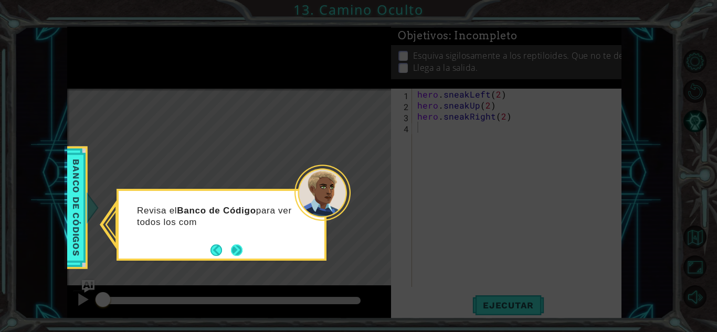
click at [235, 246] on button "Next" at bounding box center [237, 250] width 12 height 12
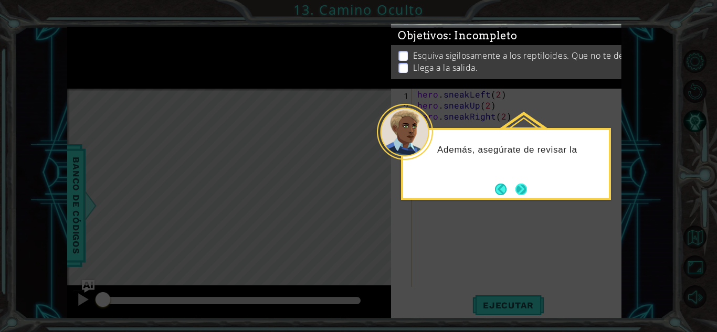
click at [521, 195] on button "Next" at bounding box center [521, 190] width 12 height 12
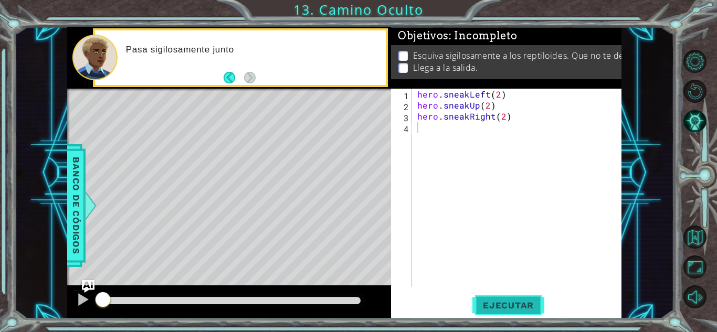
click at [514, 308] on span "Ejecutar" at bounding box center [508, 305] width 72 height 10
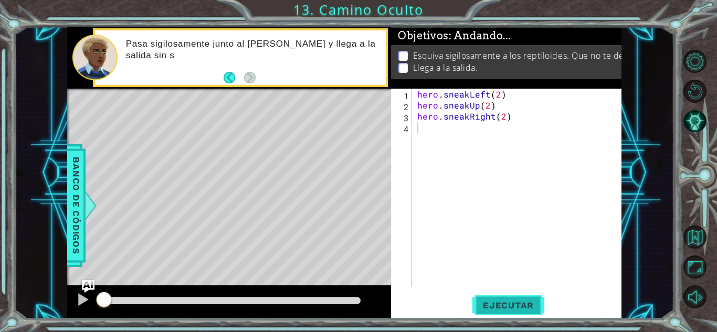
click at [514, 308] on span "Ejecutar" at bounding box center [508, 305] width 72 height 10
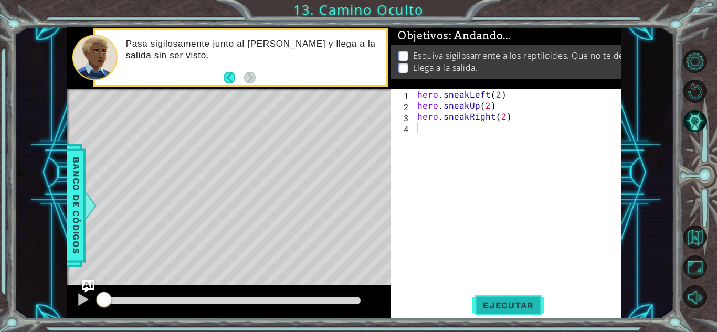
click at [514, 308] on span "Ejecutar" at bounding box center [508, 305] width 72 height 10
click at [534, 119] on div "hero . sneakLeft ( 2 ) hero . sneakUp ( 2 ) hero . sneakRight ( 2 )" at bounding box center [519, 199] width 209 height 220
type textarea "hero.sneakRight(2)"
click at [534, 119] on div "hero . sneakLeft ( 2 ) hero . sneakUp ( 2 ) hero . sneakRight ( 2 )" at bounding box center [519, 199] width 209 height 220
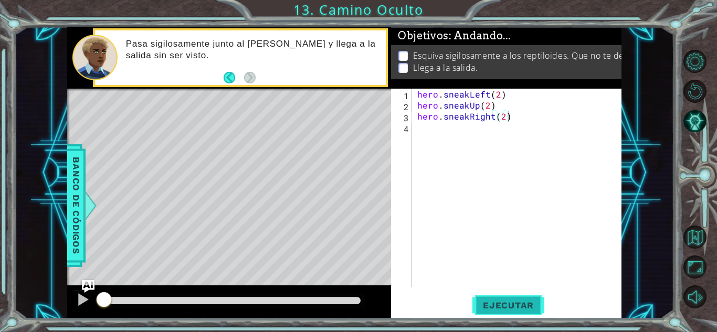
click at [502, 306] on span "Ejecutar" at bounding box center [508, 305] width 72 height 10
click at [181, 303] on div at bounding box center [232, 300] width 258 height 7
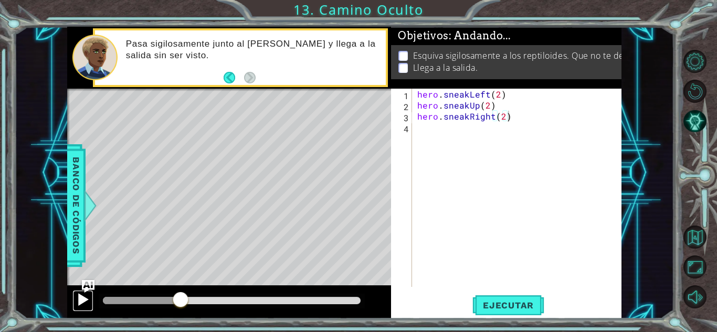
click at [80, 296] on div at bounding box center [83, 300] width 14 height 14
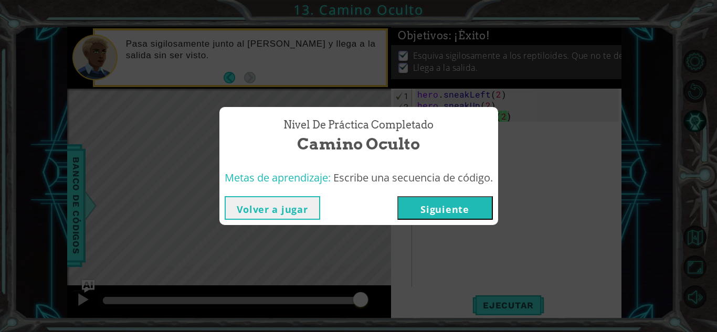
click at [479, 204] on button "Siguiente" at bounding box center [444, 208] width 95 height 24
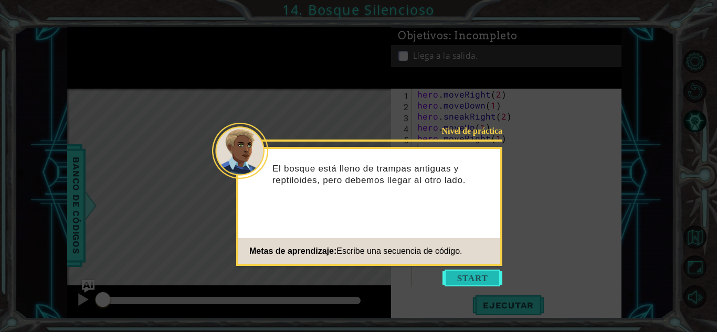
click at [478, 279] on button "Start" at bounding box center [472, 278] width 60 height 17
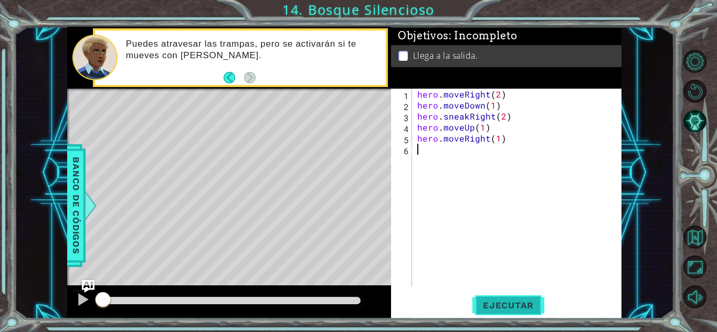
click at [519, 303] on span "Ejecutar" at bounding box center [508, 305] width 72 height 10
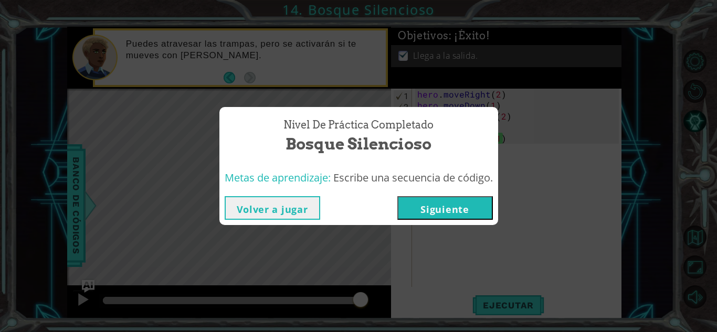
click at [470, 209] on button "Siguiente" at bounding box center [444, 208] width 95 height 24
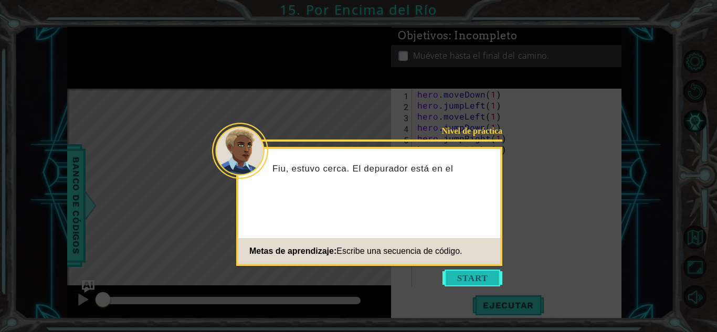
click at [478, 275] on button "Start" at bounding box center [472, 278] width 60 height 17
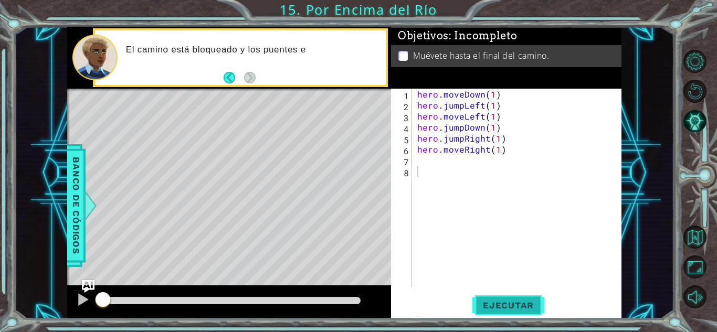
click at [501, 303] on span "Ejecutar" at bounding box center [508, 305] width 72 height 10
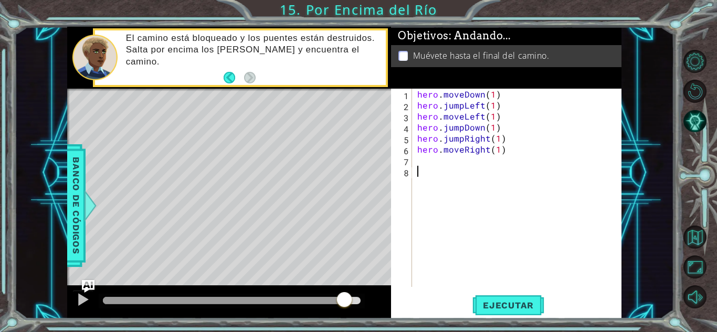
click at [344, 301] on div at bounding box center [232, 300] width 258 height 7
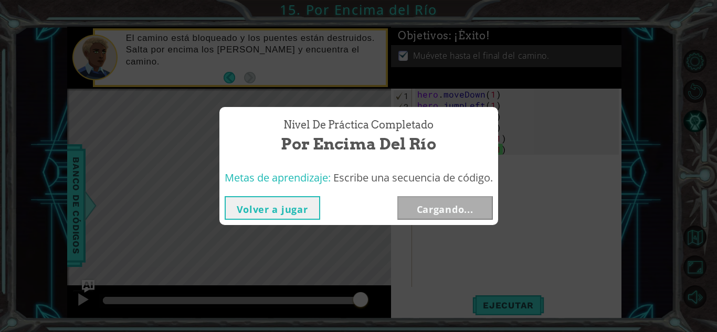
click at [83, 299] on div "Nivel de práctica Completado Por Encima del Río Metas de aprendizaje: Escribe u…" at bounding box center [358, 166] width 717 height 332
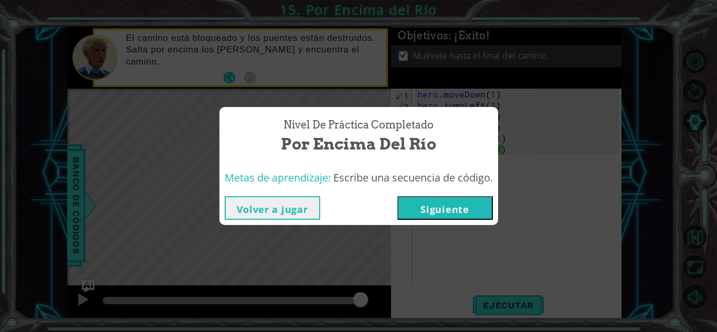
click at [434, 203] on button "Siguiente" at bounding box center [444, 208] width 95 height 24
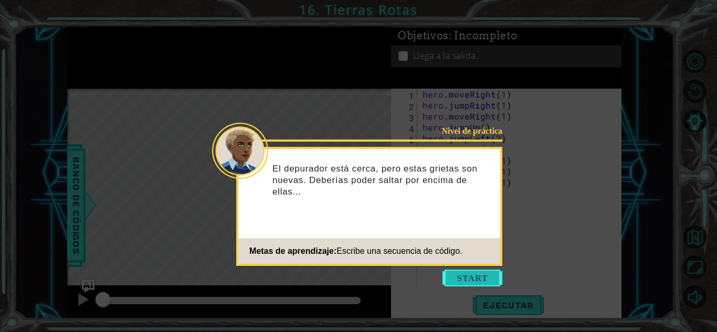
click at [491, 279] on button "Start" at bounding box center [472, 278] width 60 height 17
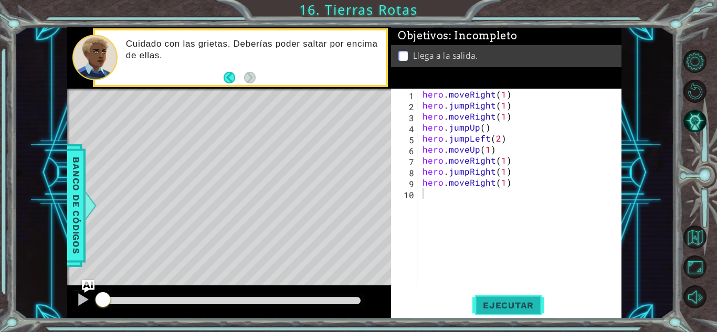
click at [515, 301] on span "Ejecutar" at bounding box center [508, 305] width 72 height 10
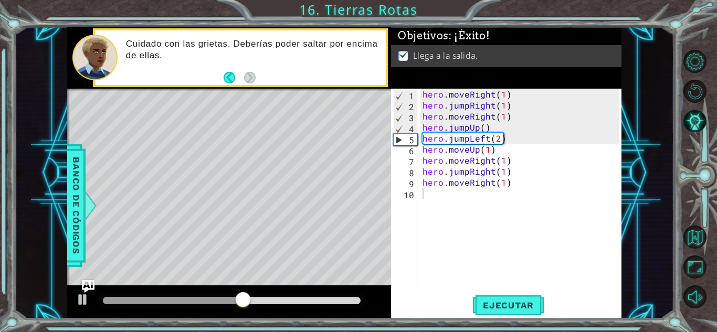
click at [345, 295] on div at bounding box center [232, 301] width 266 height 15
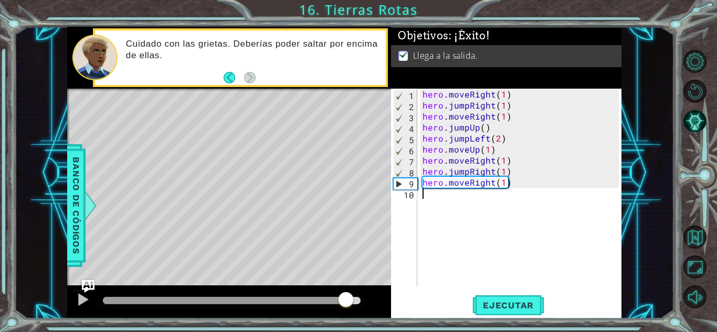
click at [345, 298] on div at bounding box center [232, 300] width 258 height 7
click at [82, 300] on div at bounding box center [83, 300] width 14 height 14
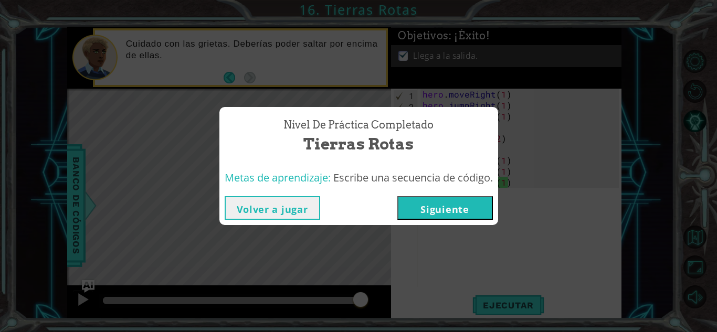
click at [431, 204] on button "Siguiente" at bounding box center [444, 208] width 95 height 24
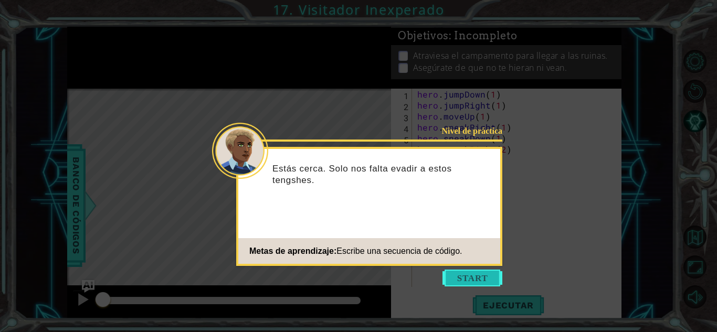
click at [470, 278] on button "Start" at bounding box center [472, 278] width 60 height 17
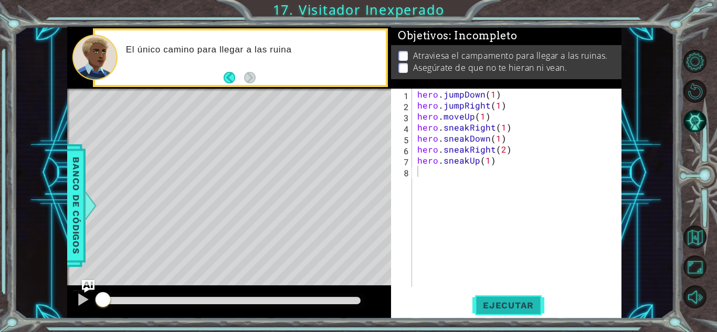
click at [497, 305] on span "Ejecutar" at bounding box center [508, 305] width 72 height 10
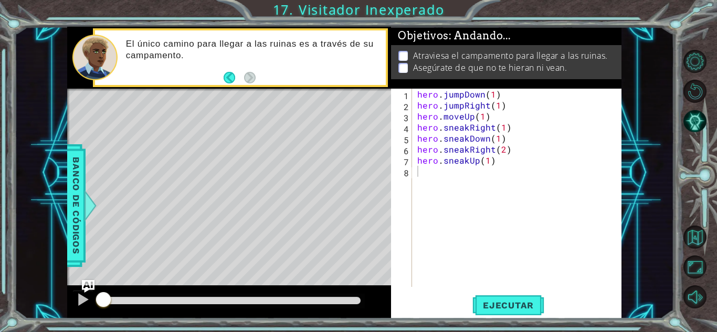
click at [354, 295] on div at bounding box center [232, 301] width 266 height 15
click at [353, 298] on div at bounding box center [232, 300] width 258 height 7
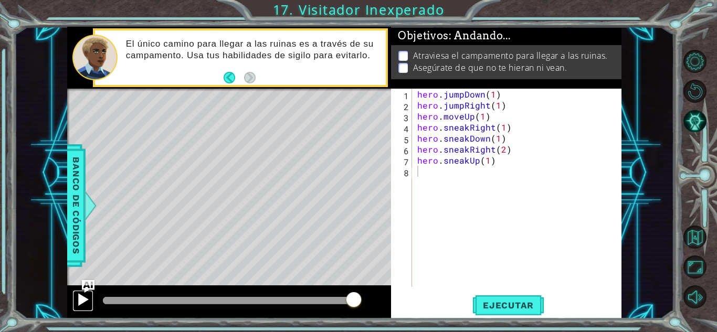
click at [81, 299] on div at bounding box center [83, 300] width 14 height 14
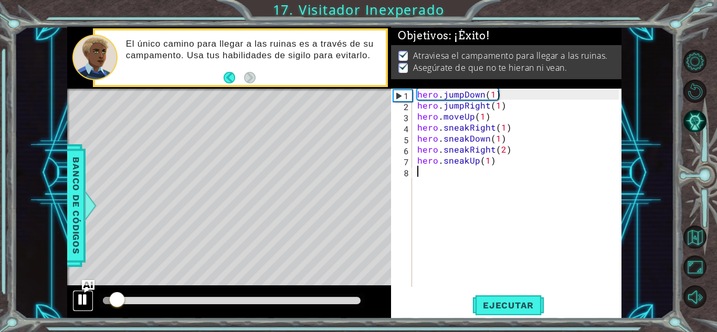
click at [81, 299] on div at bounding box center [83, 300] width 14 height 14
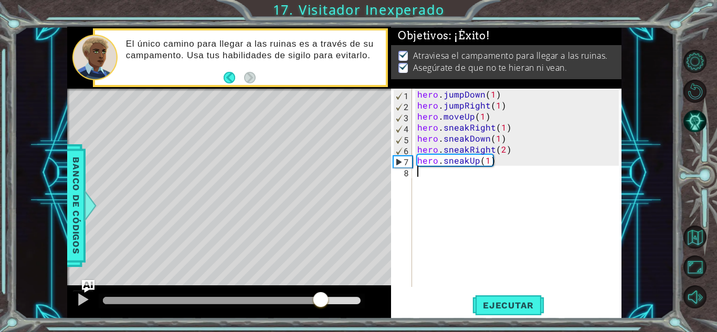
click at [320, 300] on div at bounding box center [232, 300] width 258 height 7
click at [80, 296] on div at bounding box center [83, 300] width 14 height 14
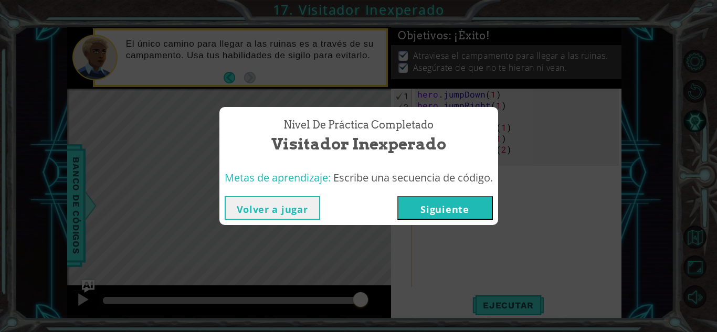
click at [467, 203] on button "Siguiente" at bounding box center [444, 208] width 95 height 24
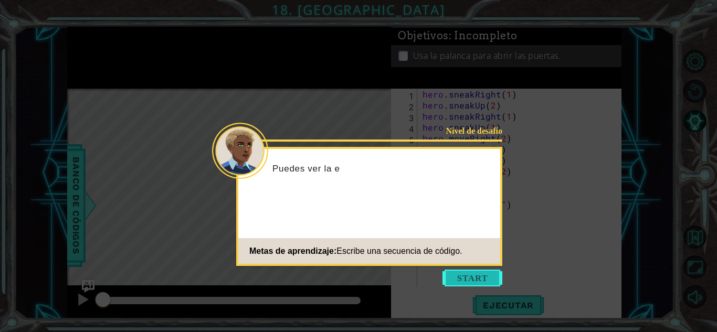
click at [466, 271] on button "Start" at bounding box center [472, 278] width 60 height 17
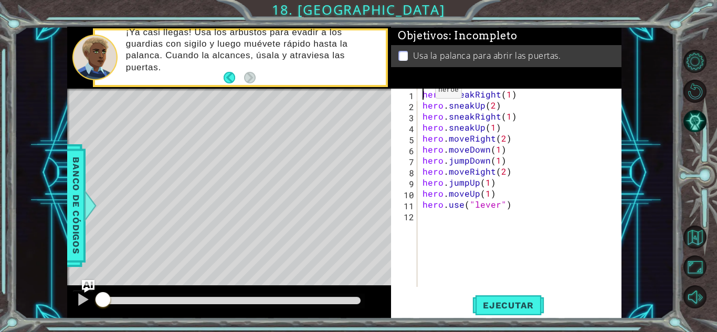
drag, startPoint x: 422, startPoint y: 93, endPoint x: 428, endPoint y: 115, distance: 22.7
click at [423, 96] on div "hero . sneakRight ( 1 ) hero . sneakUp ( 2 ) hero . sneakRight ( 1 ) hero . sne…" at bounding box center [522, 199] width 204 height 220
drag, startPoint x: 420, startPoint y: 94, endPoint x: 444, endPoint y: 113, distance: 30.6
click at [437, 108] on div "hero . sneakRight ( 1 ) hero . sneakUp ( 2 ) hero . sneakRight ( 1 ) hero . sne…" at bounding box center [522, 199] width 204 height 220
drag, startPoint x: 488, startPoint y: 166, endPoint x: 497, endPoint y: 174, distance: 11.5
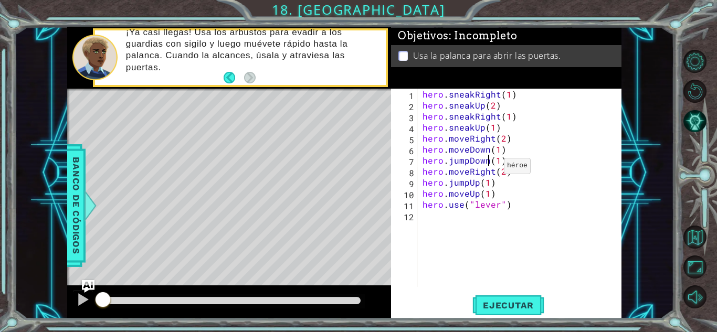
click at [497, 174] on div "hero . sneakRight ( 1 ) hero . sneakUp ( 2 ) hero . sneakRight ( 1 ) hero . sne…" at bounding box center [522, 199] width 204 height 220
click at [550, 189] on div "hero . sneakRight ( 1 ) hero . sneakUp ( 2 ) hero . sneakRight ( 1 ) hero . sne…" at bounding box center [522, 199] width 204 height 220
drag, startPoint x: 421, startPoint y: 94, endPoint x: 432, endPoint y: 112, distance: 21.7
click at [432, 112] on div "hero . sneakRight ( 1 ) hero . sneakUp ( 2 ) hero . sneakRight ( 1 ) hero . sne…" at bounding box center [522, 199] width 204 height 220
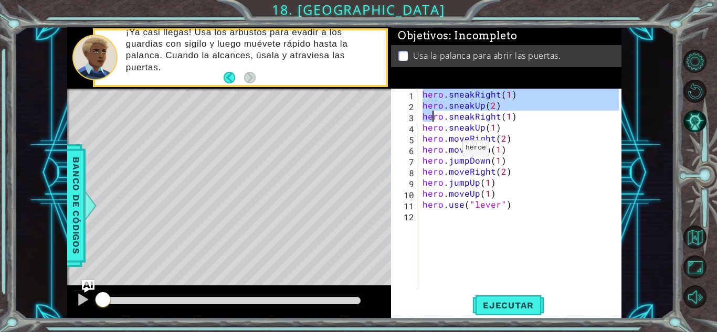
click at [455, 160] on div "hero . sneakRight ( 1 ) hero . sneakUp ( 2 ) hero . sneakRight ( 1 ) hero . sne…" at bounding box center [522, 199] width 204 height 220
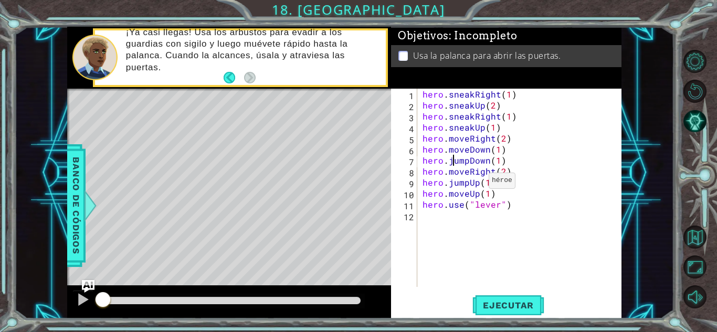
click at [494, 196] on div "hero . sneakRight ( 1 ) hero . sneakUp ( 2 ) hero . sneakRight ( 1 ) hero . sne…" at bounding box center [522, 199] width 204 height 220
click at [421, 97] on div "hero . sneakRight ( 1 ) hero . sneakUp ( 2 ) hero . sneakRight ( 1 ) hero . sne…" at bounding box center [522, 199] width 204 height 220
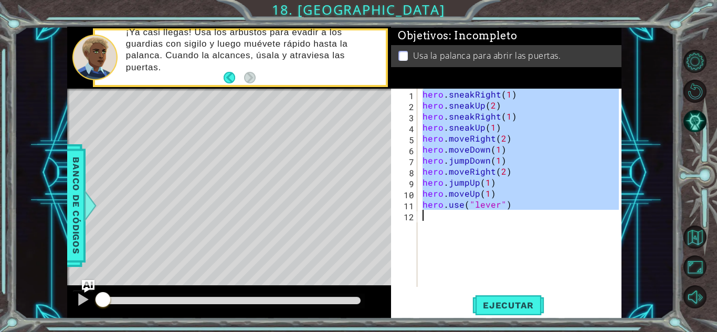
drag, startPoint x: 421, startPoint y: 97, endPoint x: 507, endPoint y: 219, distance: 149.5
click at [507, 219] on div "hero . sneakRight ( 1 ) hero . sneakUp ( 2 ) hero . sneakRight ( 1 ) hero . sne…" at bounding box center [522, 199] width 204 height 220
drag, startPoint x: 421, startPoint y: 91, endPoint x: 510, endPoint y: 225, distance: 161.1
click at [510, 225] on div "hero . sneakRight ( 1 ) hero . sneakUp ( 2 ) hero . sneakRight ( 1 ) hero . sne…" at bounding box center [522, 199] width 204 height 220
type textarea "hero.use("lever")"
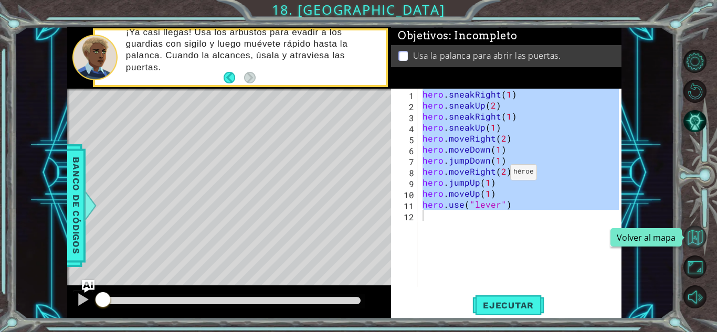
click at [698, 232] on button "Volver al mapa" at bounding box center [694, 237] width 23 height 23
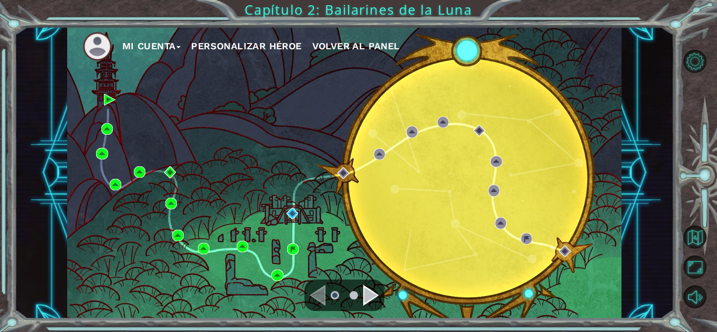
click at [663, 235] on div "Volver al mapa" at bounding box center [645, 237] width 71 height 18
